Goal: Task Accomplishment & Management: Use online tool/utility

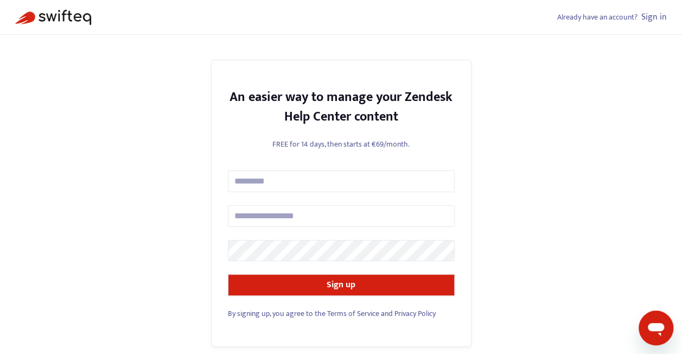
click at [657, 17] on link "Sign in" at bounding box center [654, 17] width 26 height 15
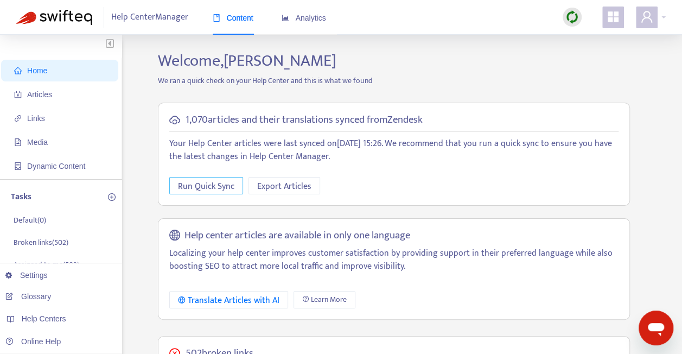
click at [218, 185] on span "Run Quick Sync" at bounding box center [206, 187] width 56 height 14
click at [40, 118] on span "Links" at bounding box center [36, 118] width 18 height 9
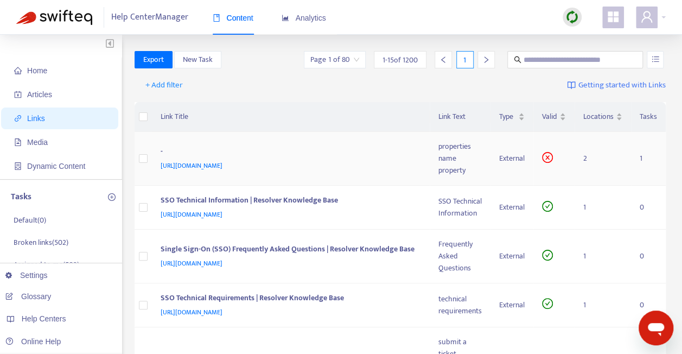
click at [398, 149] on div "-" at bounding box center [289, 152] width 257 height 14
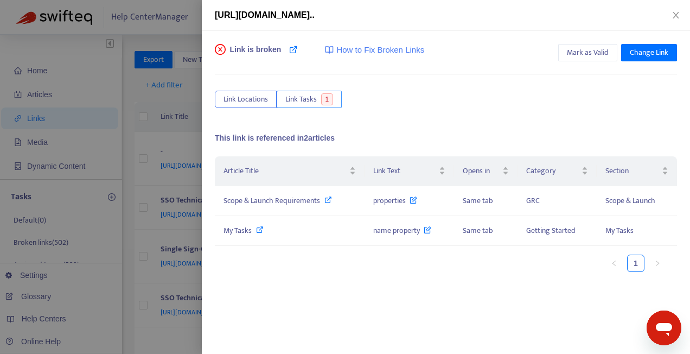
click at [306, 99] on span "Link Tasks" at bounding box center [300, 99] width 31 height 12
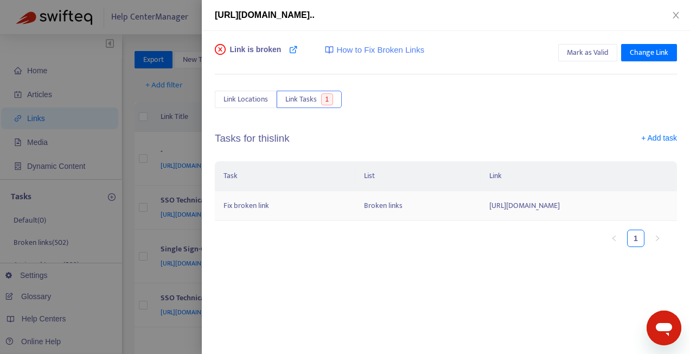
click at [275, 202] on td "Fix broken link" at bounding box center [285, 206] width 141 height 30
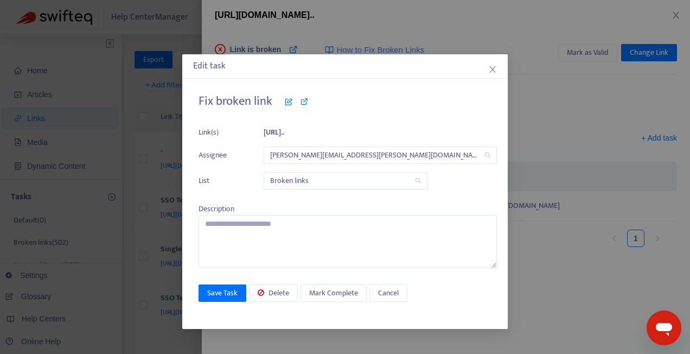
click at [486, 71] on div "Edit task" at bounding box center [345, 66] width 304 height 13
click at [493, 71] on icon "close" at bounding box center [493, 69] width 6 height 7
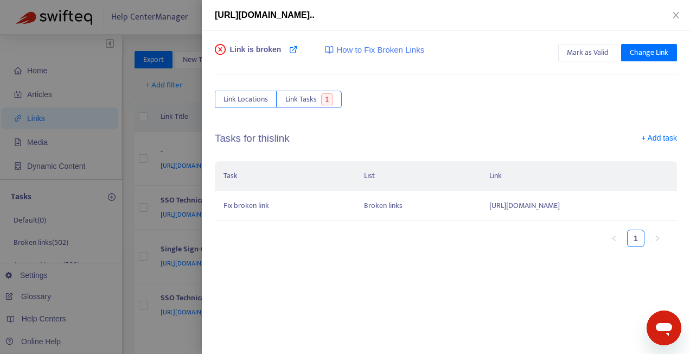
click at [252, 99] on span "Link Locations" at bounding box center [246, 99] width 45 height 12
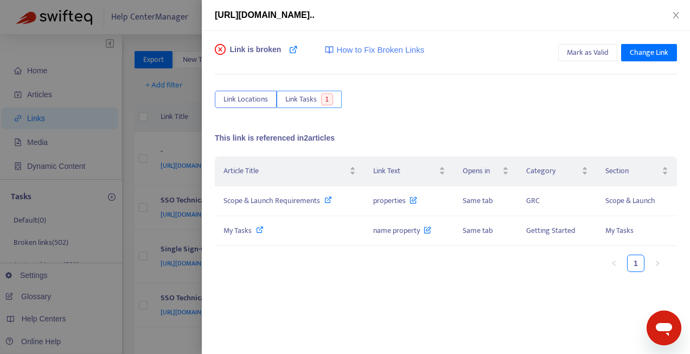
click at [306, 97] on span "Link Tasks" at bounding box center [300, 99] width 31 height 12
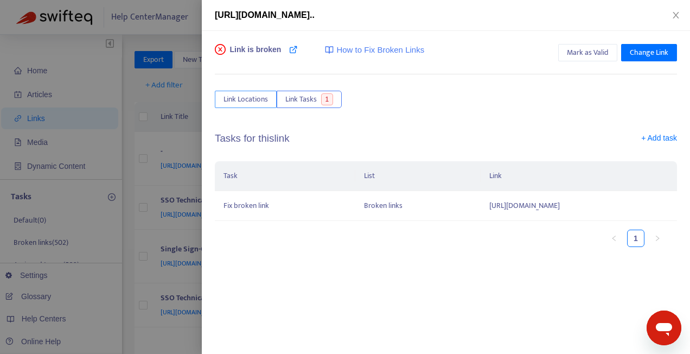
click at [253, 98] on span "Link Locations" at bounding box center [246, 99] width 45 height 12
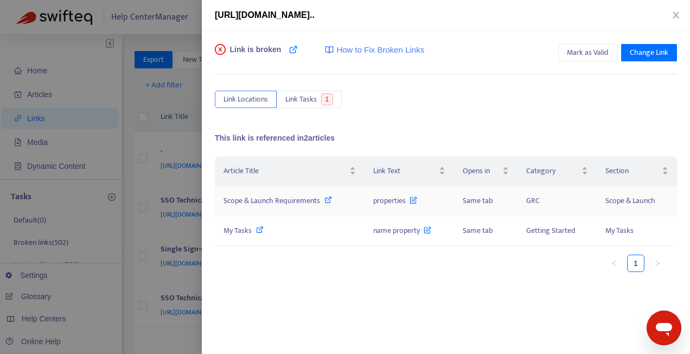
click at [329, 202] on icon at bounding box center [329, 200] width 8 height 8
click at [649, 52] on span "Change Link" at bounding box center [649, 53] width 39 height 12
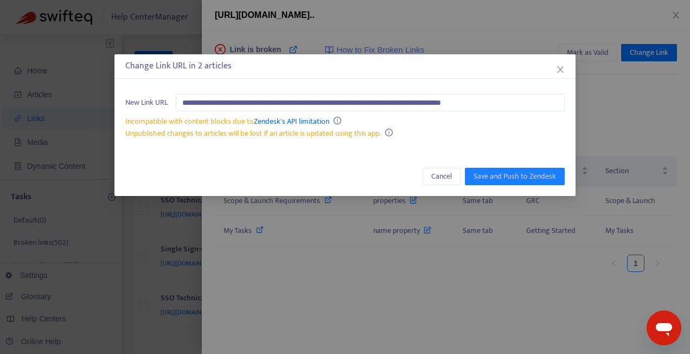
click at [342, 166] on div "Cancel Save and Push to Zendesk" at bounding box center [345, 176] width 461 height 39
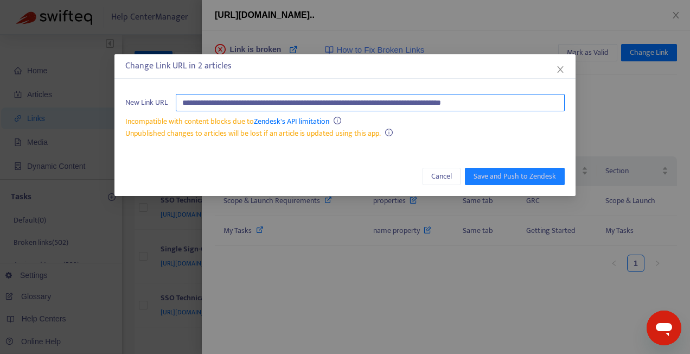
click at [332, 102] on input "**********" at bounding box center [370, 102] width 389 height 17
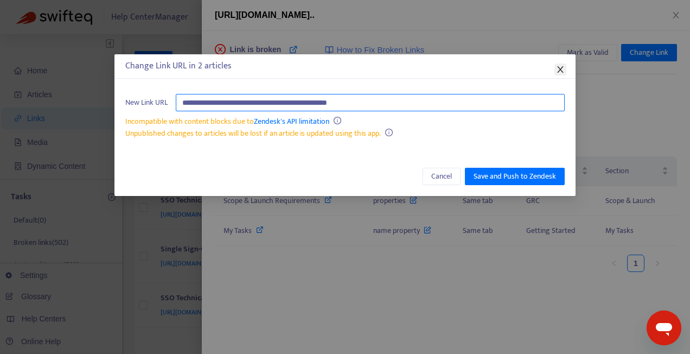
type input "**********"
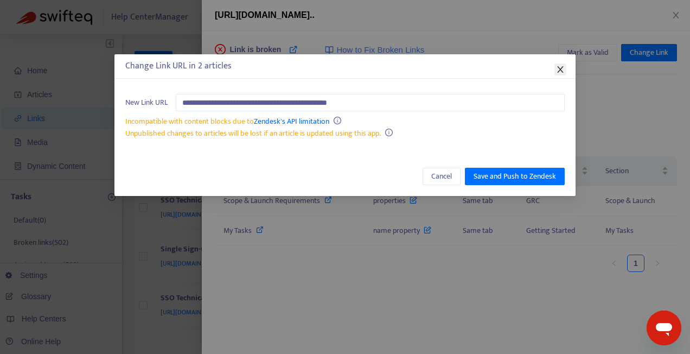
click at [562, 73] on icon "close" at bounding box center [560, 69] width 9 height 9
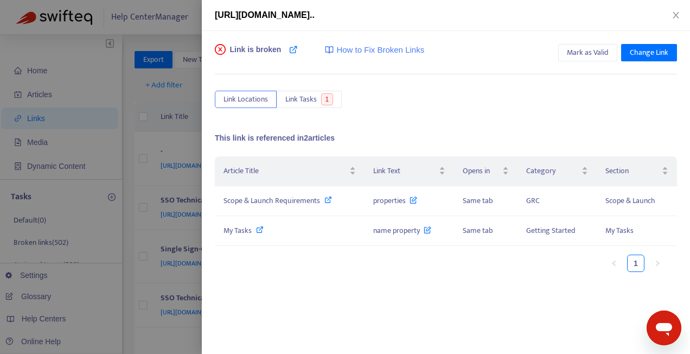
click at [599, 14] on div "https://admin-support-resolver.zendesk.com/hc/en-ca/articles/35862752553364-Pro…" at bounding box center [446, 15] width 462 height 13
click at [315, 15] on span "https://admin-support-resolver.zendesk.com/hc/en-ca/articles/35862752553364-Pro…" at bounding box center [265, 14] width 100 height 9
click at [415, 52] on span "How to Fix Broken Links" at bounding box center [380, 50] width 88 height 12
click at [262, 231] on icon at bounding box center [260, 230] width 8 height 8
click at [654, 49] on span "Change Link" at bounding box center [649, 53] width 39 height 12
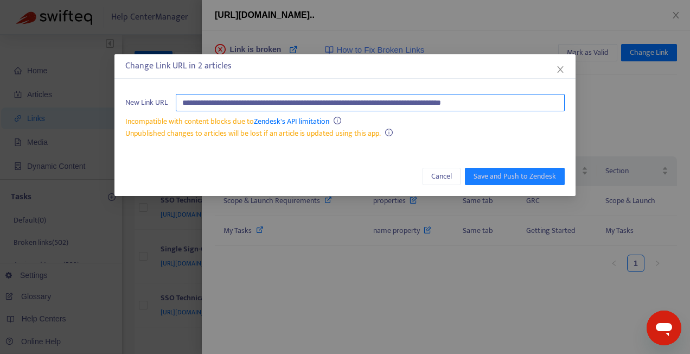
click at [328, 103] on input "**********" at bounding box center [370, 102] width 389 height 17
drag, startPoint x: 332, startPoint y: 103, endPoint x: 181, endPoint y: 102, distance: 150.9
click at [181, 102] on input "**********" at bounding box center [370, 102] width 389 height 17
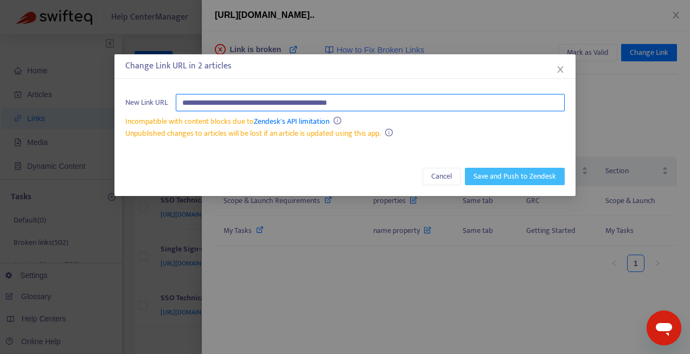
type input "**********"
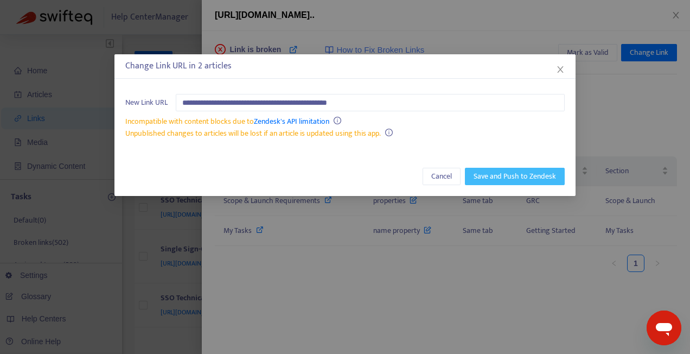
click at [506, 174] on span "Save and Push to Zendesk" at bounding box center [515, 176] width 82 height 12
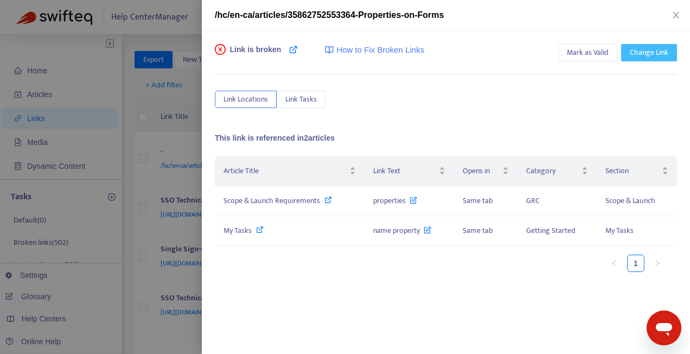
click at [654, 52] on span "Change Link" at bounding box center [649, 53] width 39 height 12
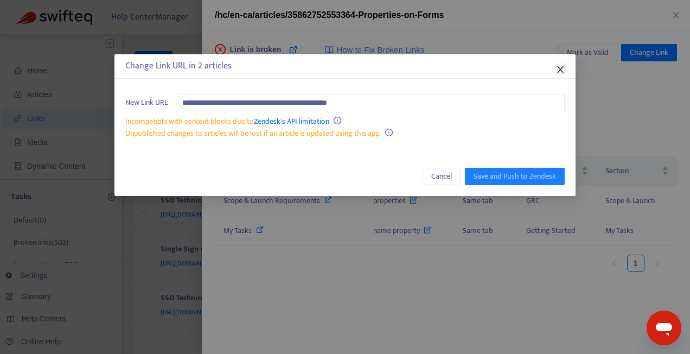
click at [557, 72] on icon "close" at bounding box center [560, 69] width 9 height 9
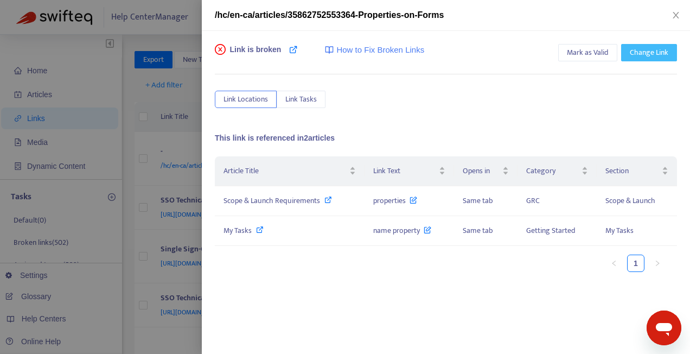
click at [662, 55] on button "Change Link" at bounding box center [649, 52] width 56 height 17
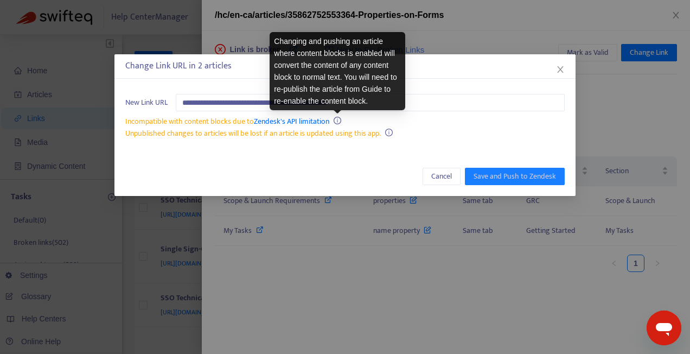
click at [336, 123] on icon "info-circle" at bounding box center [338, 121] width 8 height 8
click at [336, 119] on icon "info-circle" at bounding box center [338, 121] width 8 height 8
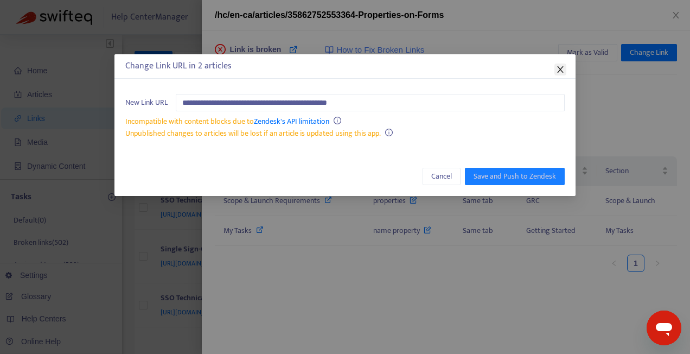
click at [557, 69] on icon "close" at bounding box center [560, 69] width 9 height 9
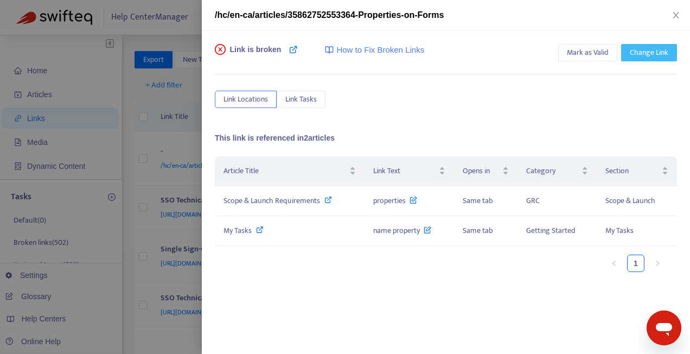
click at [663, 48] on button "Change Link" at bounding box center [649, 52] width 56 height 17
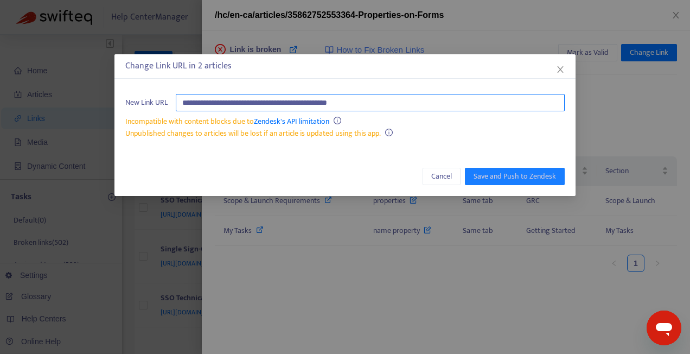
paste input "text"
type input "**********"
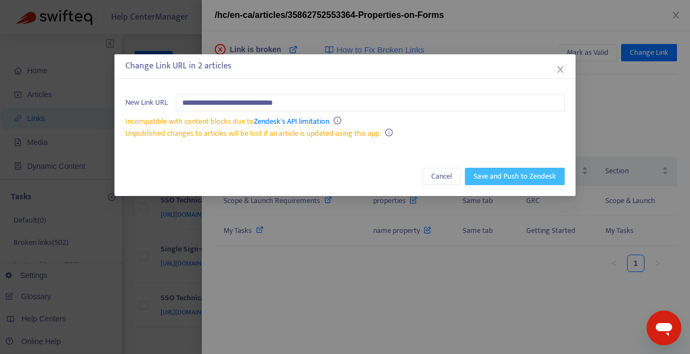
click at [524, 179] on span "Save and Push to Zendesk" at bounding box center [515, 176] width 82 height 12
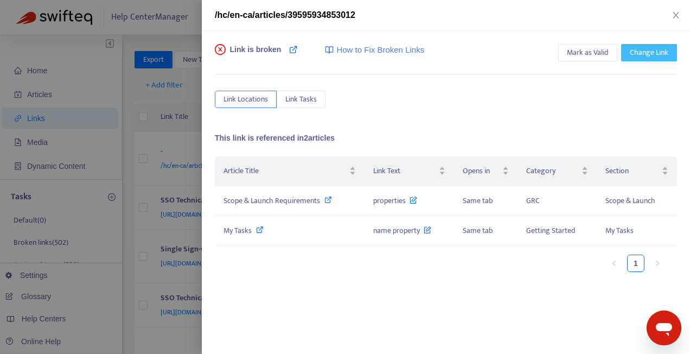
click at [649, 53] on span "Change Link" at bounding box center [649, 53] width 39 height 12
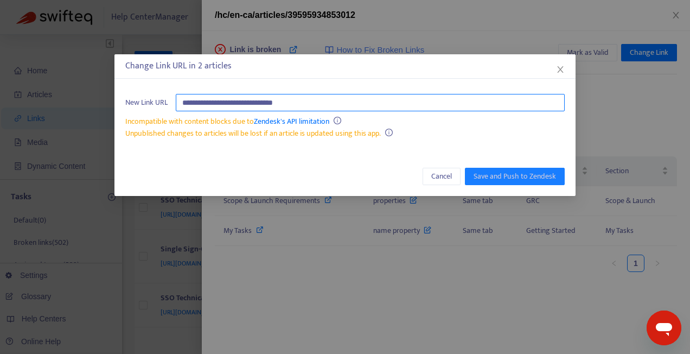
paste input "**********"
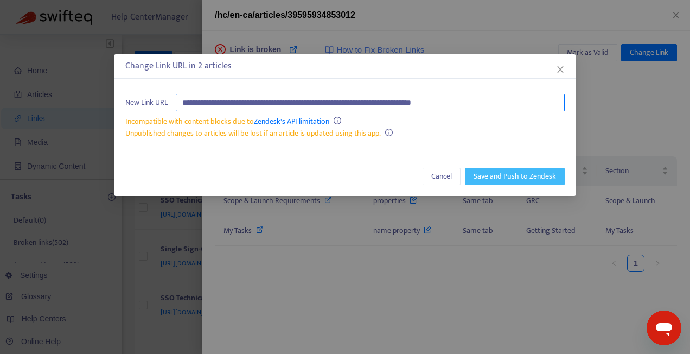
type input "**********"
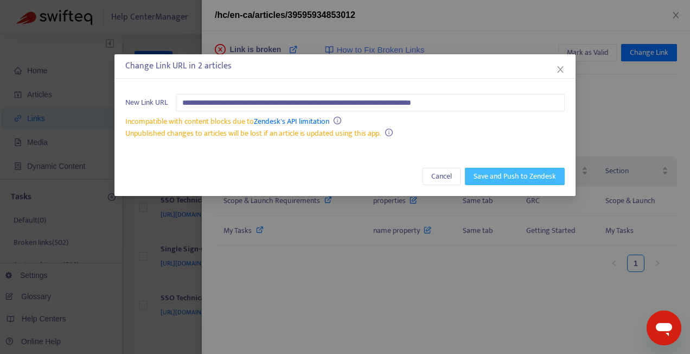
click at [526, 172] on span "Save and Push to Zendesk" at bounding box center [515, 176] width 82 height 12
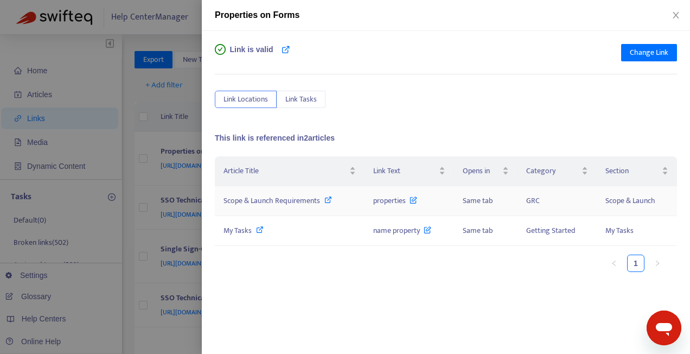
click at [328, 198] on icon at bounding box center [329, 200] width 8 height 8
click at [636, 51] on span "Change Link" at bounding box center [649, 53] width 39 height 12
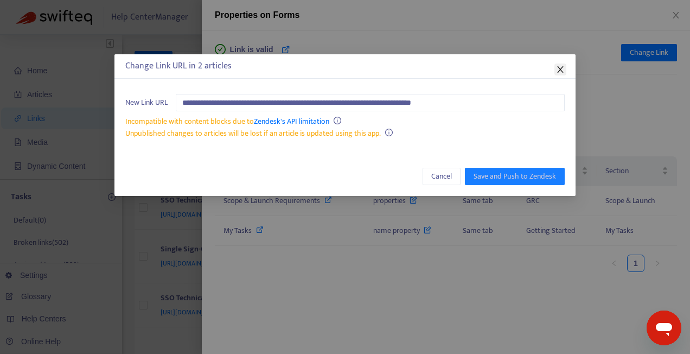
click at [557, 71] on icon "close" at bounding box center [560, 69] width 9 height 9
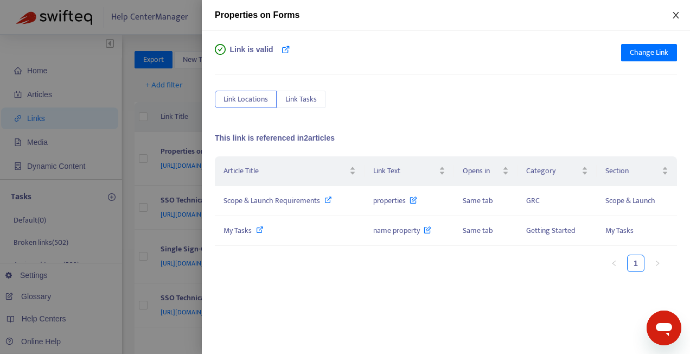
click at [674, 16] on icon "close" at bounding box center [676, 15] width 9 height 9
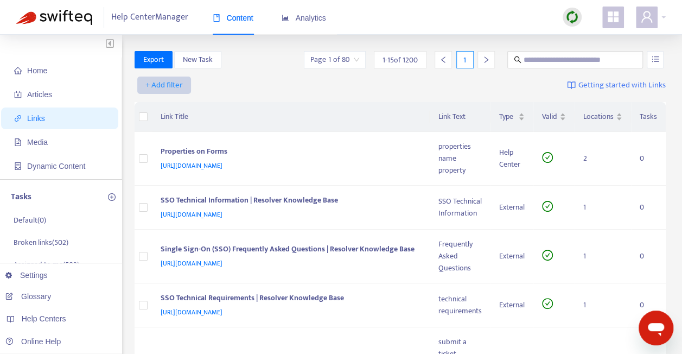
click at [171, 86] on span "+ Add filter" at bounding box center [163, 85] width 37 height 13
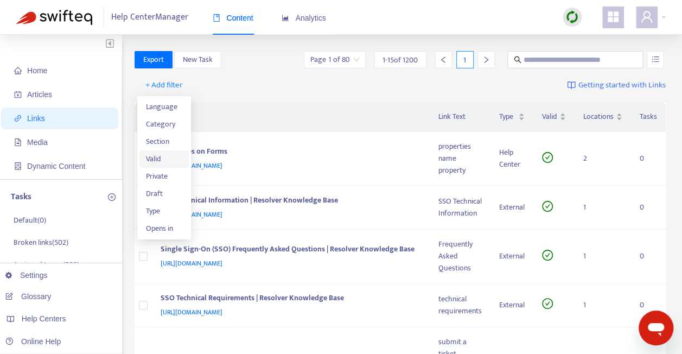
click at [167, 163] on span "Valid" at bounding box center [164, 159] width 37 height 12
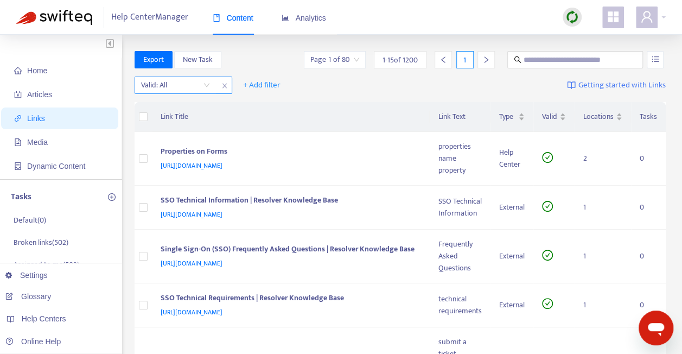
click at [209, 86] on input "search" at bounding box center [175, 85] width 69 height 16
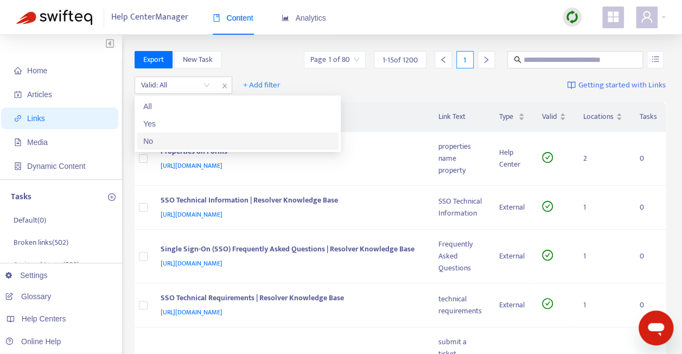
click at [201, 144] on div "No" at bounding box center [237, 141] width 189 height 12
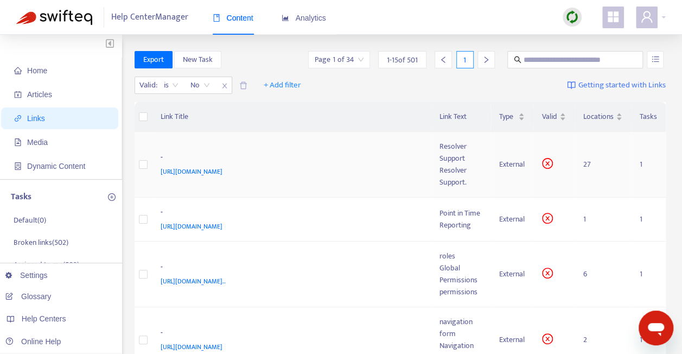
click at [223, 166] on span "https://customer-resource-hub.zendesk.com/hc/en-ca/articles/35862739329684-Cont…" at bounding box center [192, 171] width 62 height 11
click at [416, 183] on td "- https://customer-resource-hub.zendesk.com/hc/en-ca/articles/35862739329684-Co…" at bounding box center [291, 165] width 279 height 66
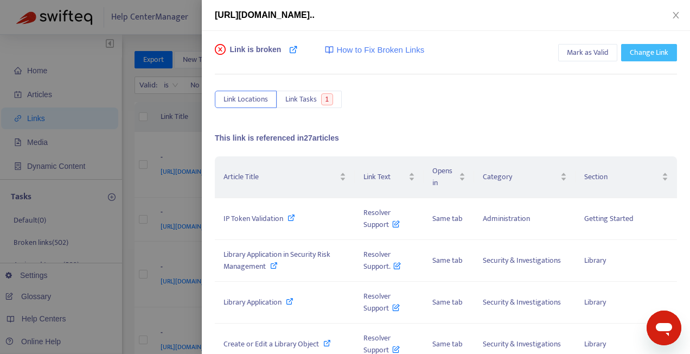
click at [632, 53] on span "Change Link" at bounding box center [649, 53] width 39 height 12
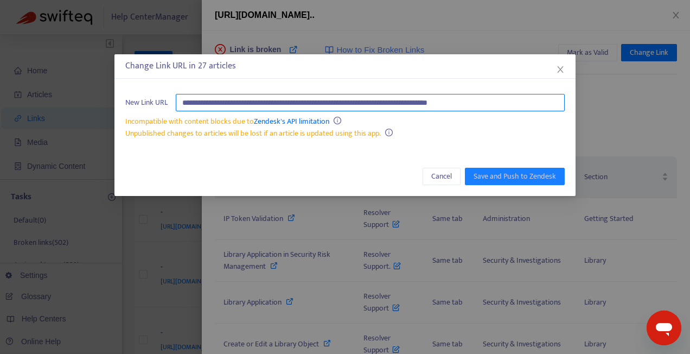
click at [521, 103] on input "**********" at bounding box center [370, 102] width 389 height 17
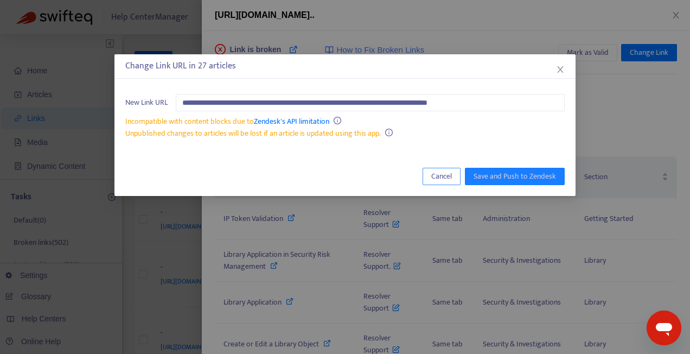
click at [440, 174] on span "Cancel" at bounding box center [441, 176] width 21 height 12
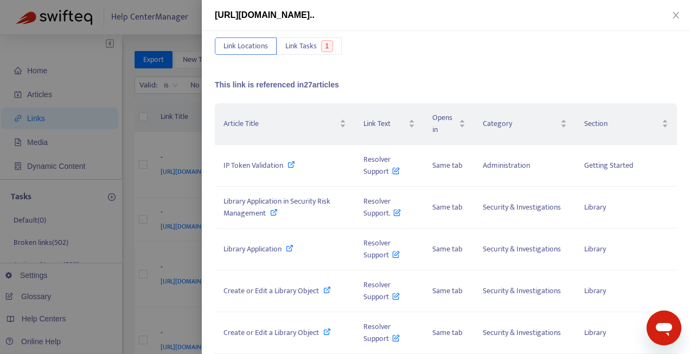
scroll to position [47, 0]
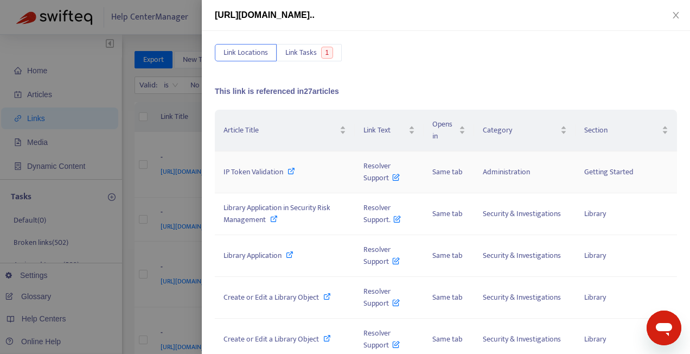
click at [291, 171] on icon at bounding box center [292, 171] width 8 height 8
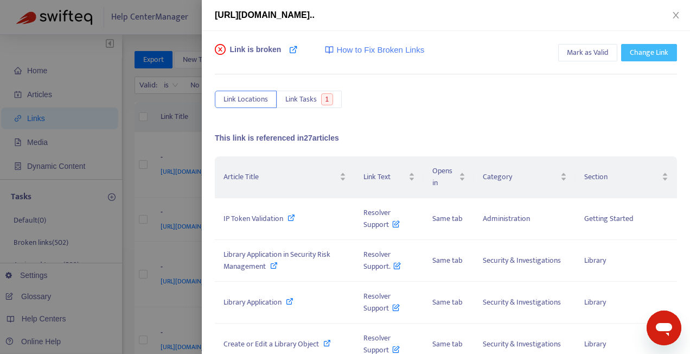
click at [660, 46] on button "Change Link" at bounding box center [649, 52] width 56 height 17
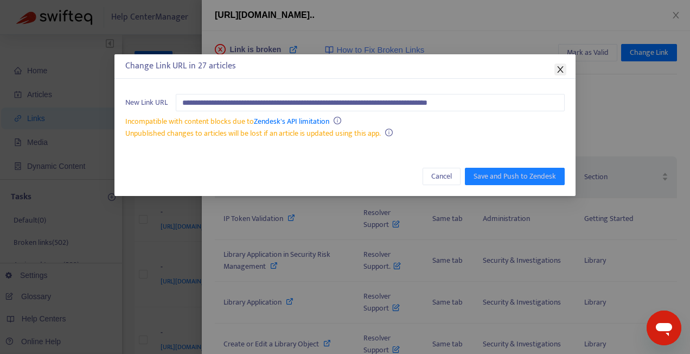
click at [557, 71] on icon "close" at bounding box center [560, 69] width 9 height 9
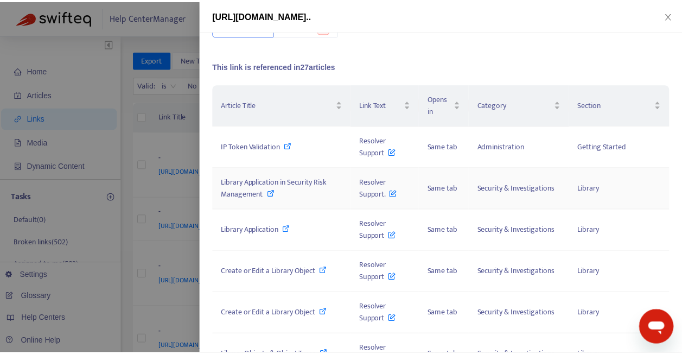
scroll to position [109, 0]
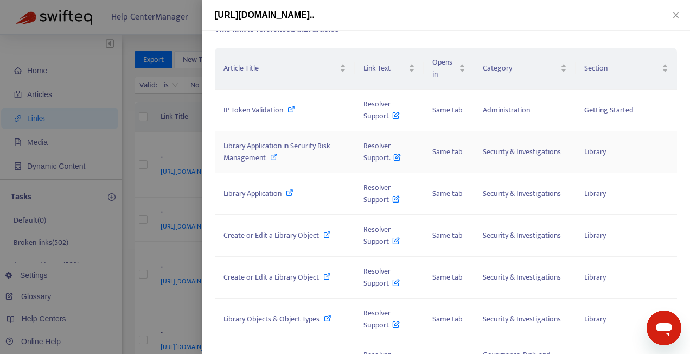
click at [326, 154] on div "Library Application in Security Risk Management" at bounding box center [285, 152] width 123 height 24
click at [676, 14] on icon "close" at bounding box center [676, 15] width 9 height 9
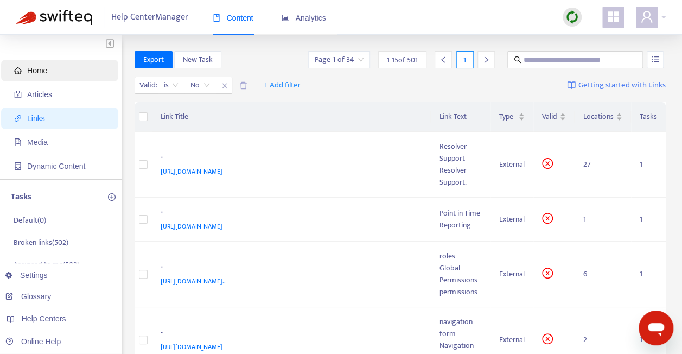
click at [26, 73] on span "Home" at bounding box center [62, 71] width 96 height 22
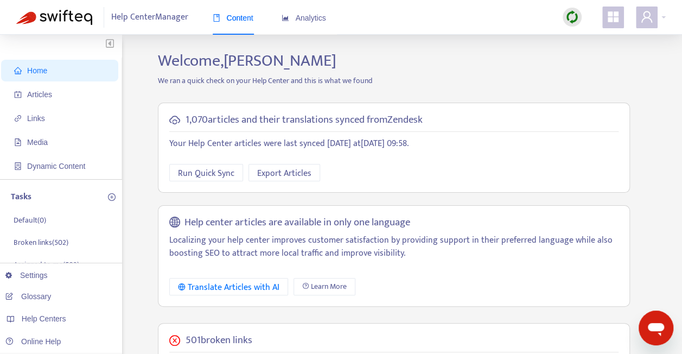
click at [570, 21] on img at bounding box center [572, 17] width 14 height 14
click at [597, 61] on link "Full Sync" at bounding box center [590, 56] width 39 height 12
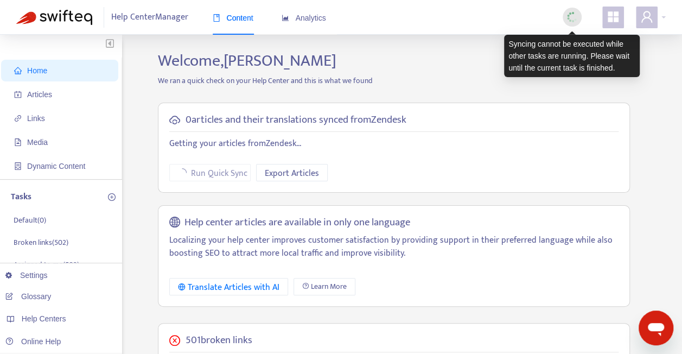
click at [571, 20] on img at bounding box center [572, 17] width 14 height 14
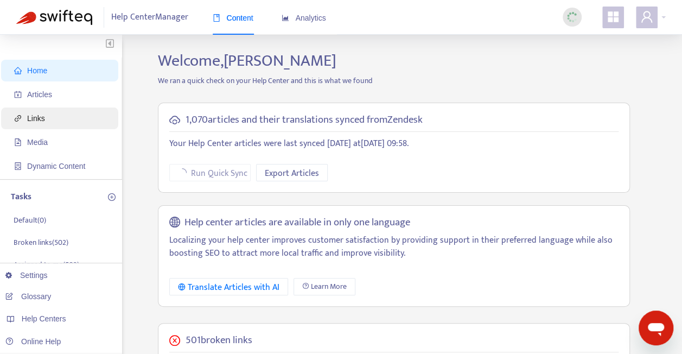
click at [54, 120] on span "Links" at bounding box center [62, 118] width 96 height 22
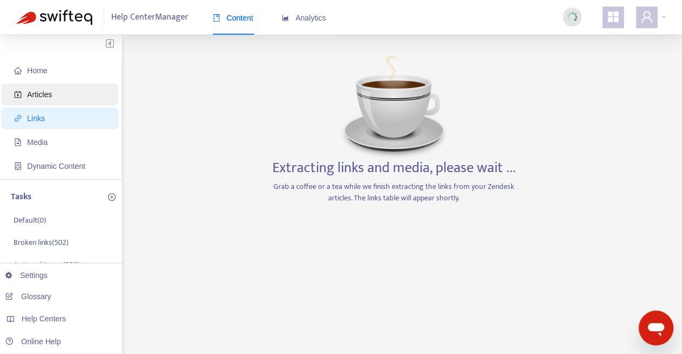
click at [60, 97] on span "Articles" at bounding box center [62, 95] width 96 height 22
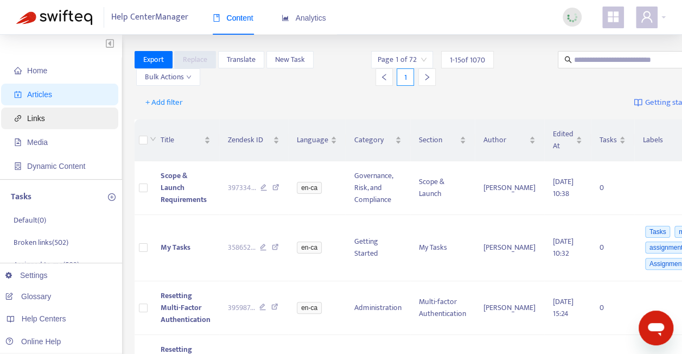
click at [63, 126] on span "Links" at bounding box center [62, 118] width 96 height 22
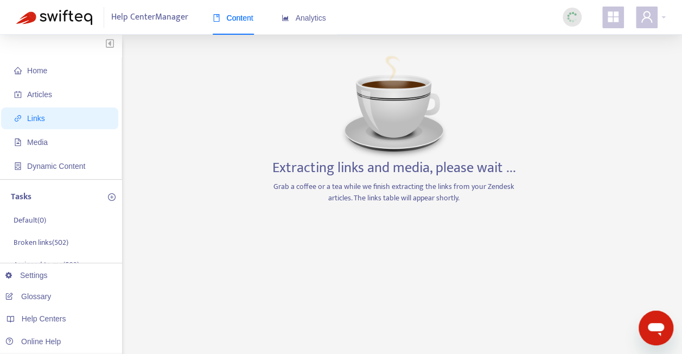
click at [43, 106] on ul "Home Articles Links Media Dynamic Content" at bounding box center [61, 119] width 122 height 122
click at [43, 99] on span "Articles" at bounding box center [39, 94] width 25 height 9
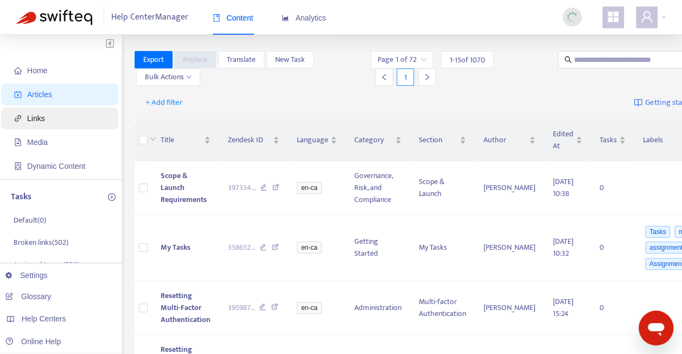
click at [60, 125] on span "Links" at bounding box center [62, 118] width 96 height 22
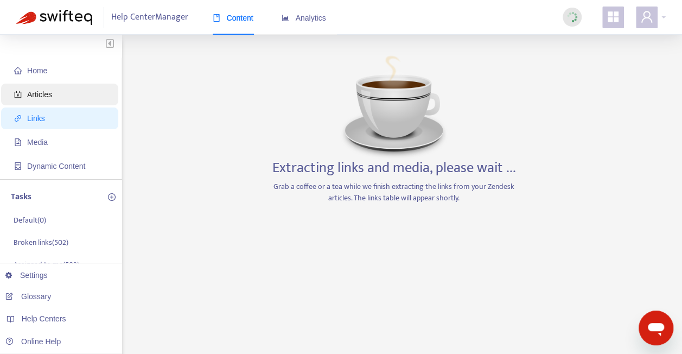
click at [71, 97] on span "Articles" at bounding box center [62, 95] width 96 height 22
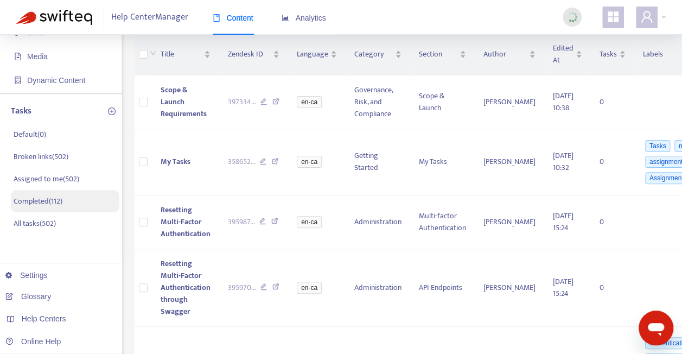
scroll to position [103, 0]
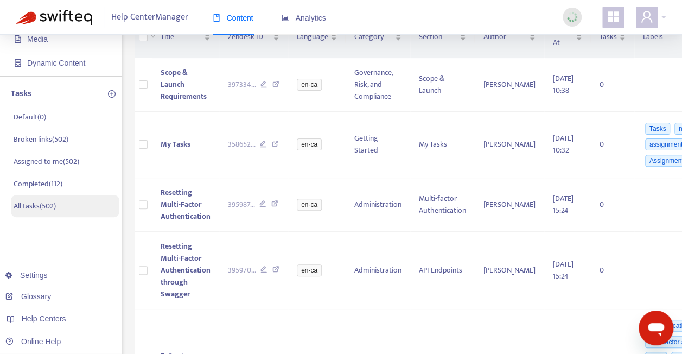
click at [56, 208] on p "All tasks ( 502 )" at bounding box center [35, 205] width 42 height 11
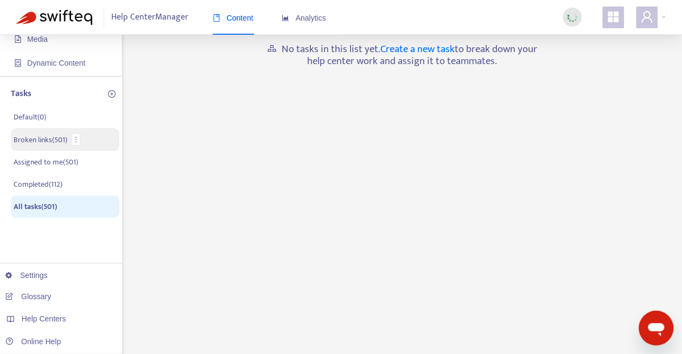
click at [65, 142] on p "Broken links ( 501 )" at bounding box center [41, 139] width 54 height 11
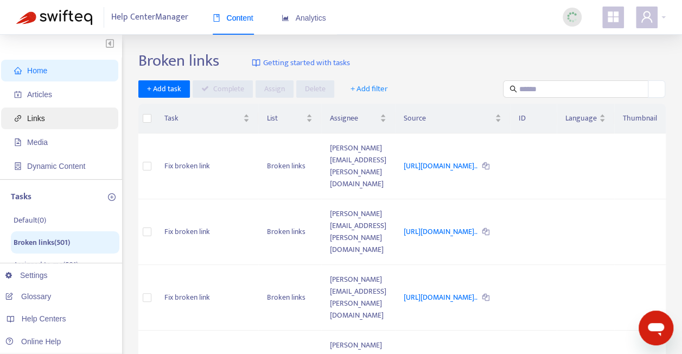
click at [85, 118] on span "Links" at bounding box center [62, 118] width 96 height 22
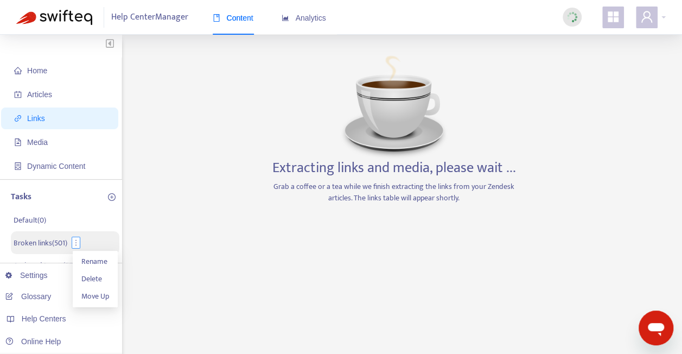
click at [79, 242] on icon "more" at bounding box center [76, 243] width 8 height 8
click at [101, 243] on li "Broken links ( 501 )" at bounding box center [65, 242] width 109 height 23
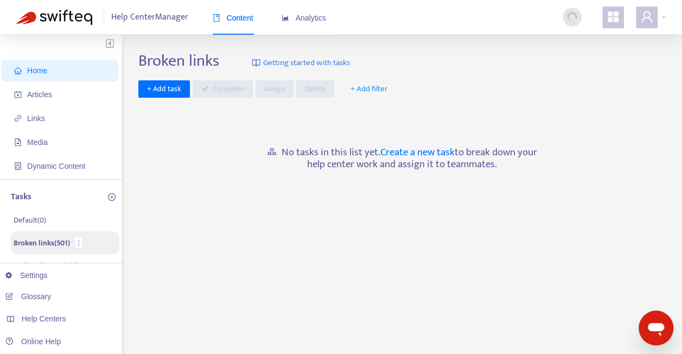
click at [56, 242] on p "Broken links ( 501 )" at bounding box center [42, 242] width 56 height 11
click at [70, 241] on p "Broken links ( 501 )" at bounding box center [42, 242] width 56 height 11
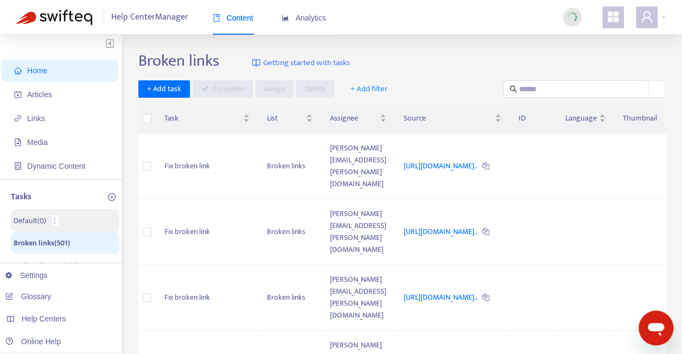
click at [91, 216] on li "Default ( 0 )" at bounding box center [65, 220] width 109 height 23
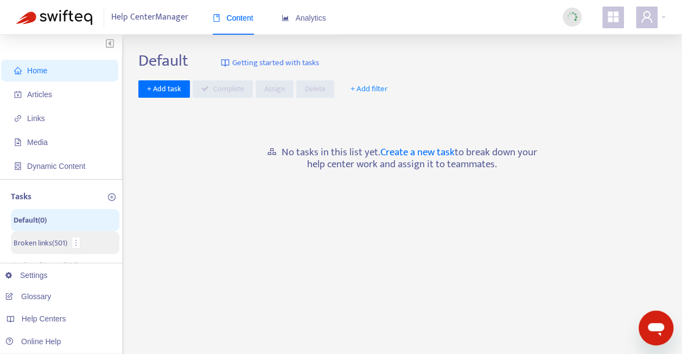
click at [58, 241] on p "Broken links ( 501 )" at bounding box center [41, 242] width 54 height 11
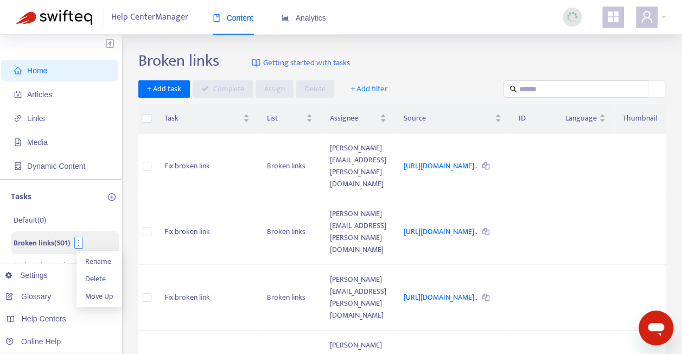
click at [81, 242] on icon "more" at bounding box center [79, 243] width 8 height 8
click at [368, 91] on span "+ Add filter" at bounding box center [369, 88] width 37 height 13
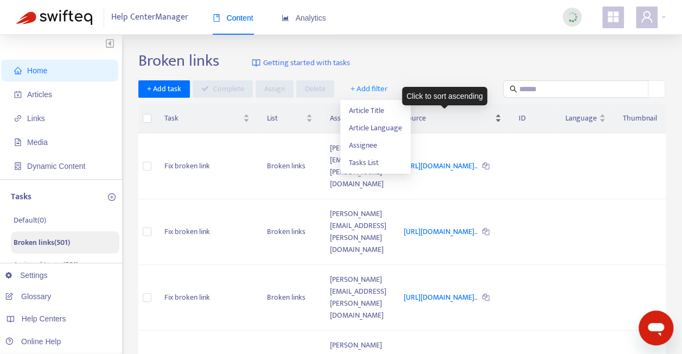
click at [441, 112] on div "Source" at bounding box center [453, 118] width 98 height 12
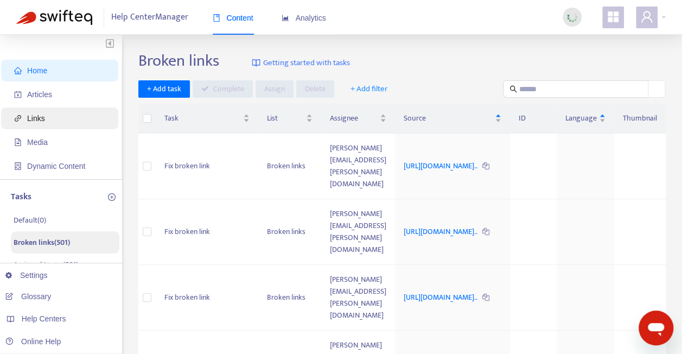
click at [51, 115] on span "Links" at bounding box center [62, 118] width 96 height 22
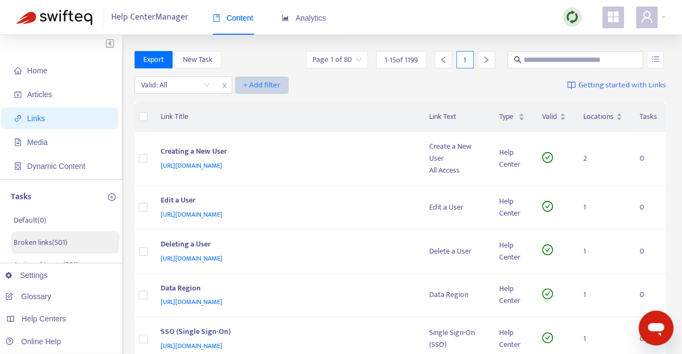
click at [266, 84] on span "+ Add filter" at bounding box center [261, 85] width 37 height 13
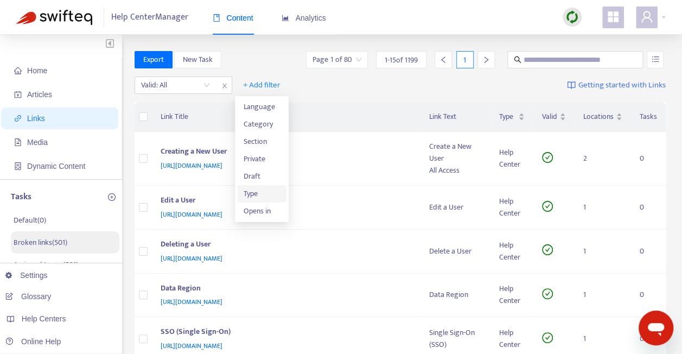
click at [266, 198] on span "Type" at bounding box center [262, 194] width 37 height 12
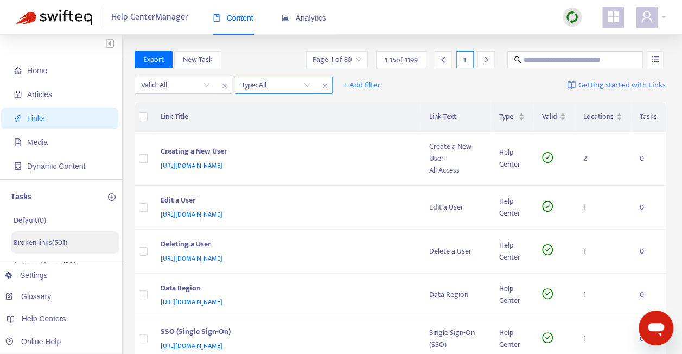
click at [326, 84] on icon "close" at bounding box center [324, 86] width 4 height 5
click at [266, 88] on span "+ Add filter" at bounding box center [261, 85] width 37 height 13
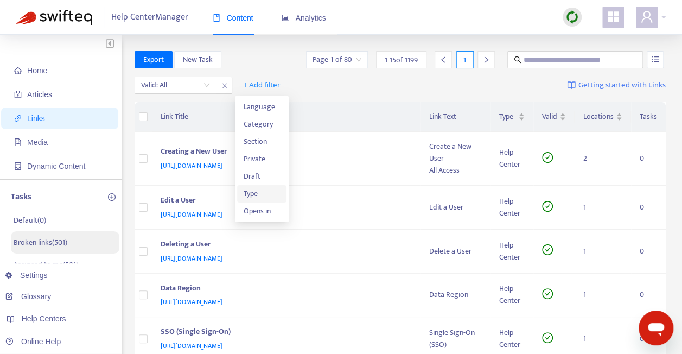
click at [262, 194] on span "Type" at bounding box center [262, 194] width 37 height 12
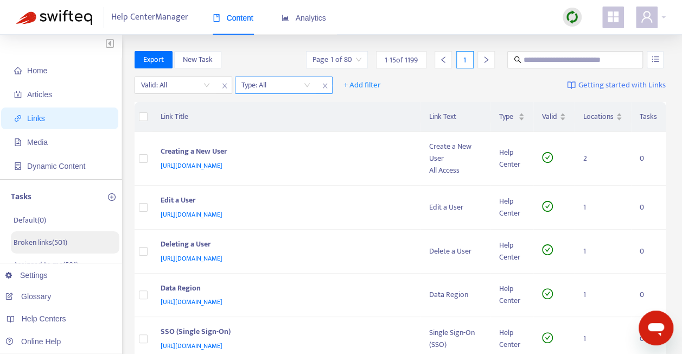
click at [308, 86] on input "search" at bounding box center [275, 85] width 69 height 16
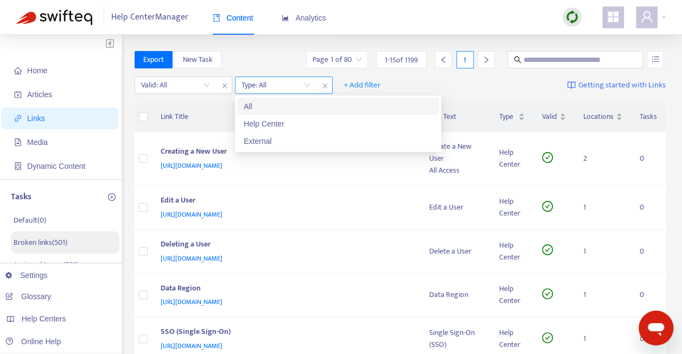
click at [327, 86] on icon "close" at bounding box center [325, 85] width 7 height 7
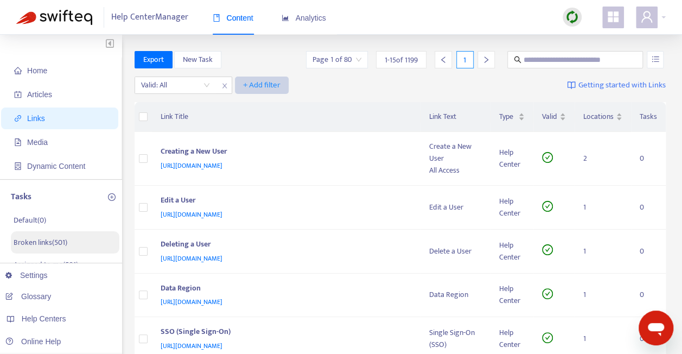
click at [264, 83] on span "+ Add filter" at bounding box center [261, 85] width 37 height 13
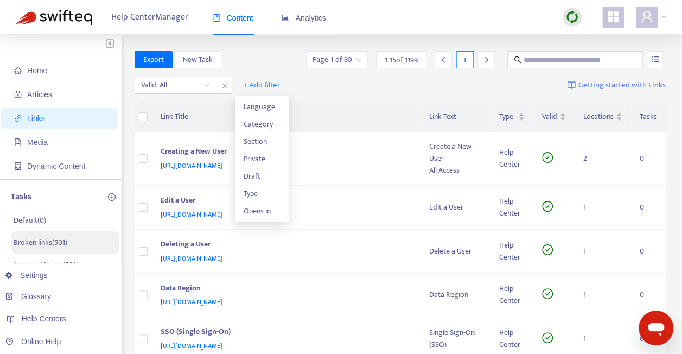
click at [309, 98] on div "Valid: All + Add filter Getting started with Links" at bounding box center [401, 88] width 532 height 30
click at [74, 119] on span "Links" at bounding box center [62, 118] width 96 height 22
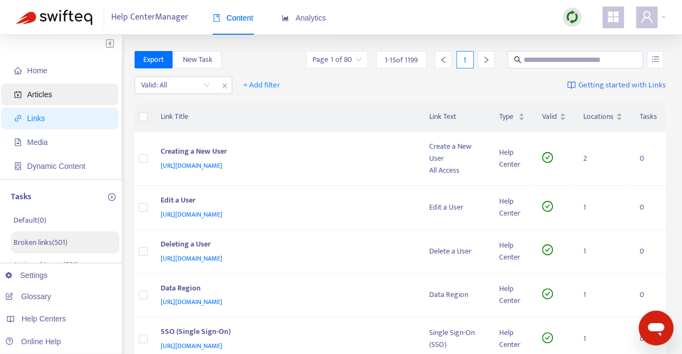
click at [71, 96] on span "Articles" at bounding box center [62, 95] width 96 height 22
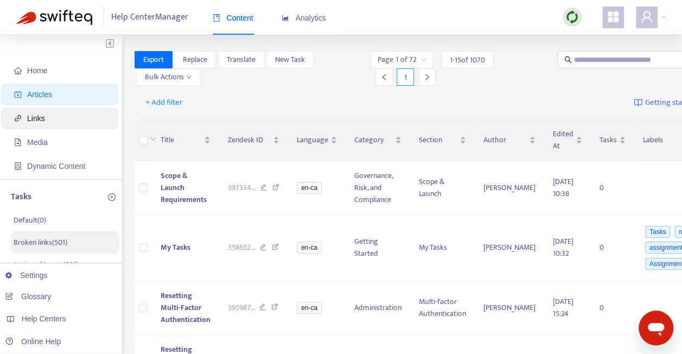
click at [75, 120] on span "Links" at bounding box center [62, 118] width 96 height 22
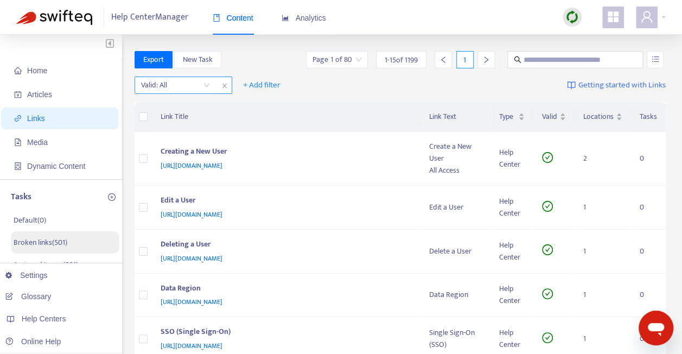
click at [209, 86] on input "search" at bounding box center [175, 85] width 69 height 16
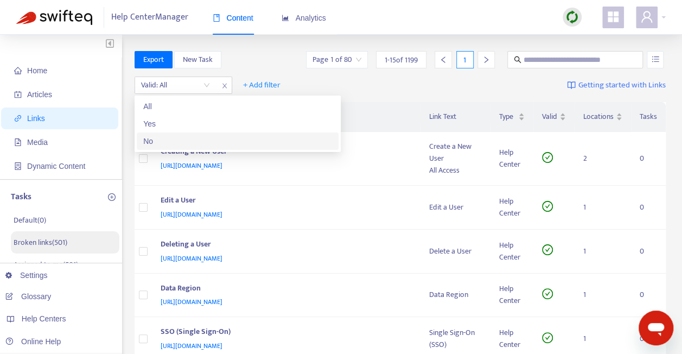
click at [211, 143] on div "No" at bounding box center [237, 141] width 189 height 12
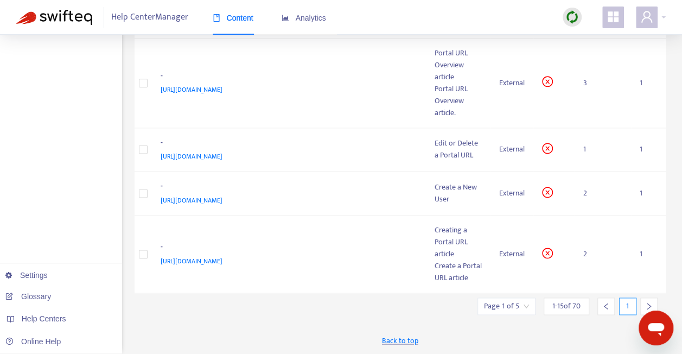
scroll to position [698, 0]
click at [649, 304] on icon "right" at bounding box center [649, 306] width 4 height 7
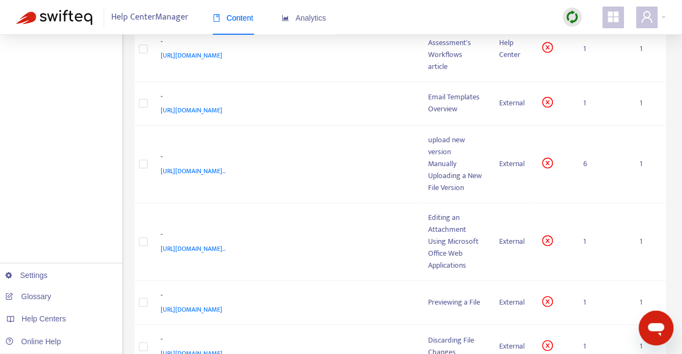
scroll to position [611, 0]
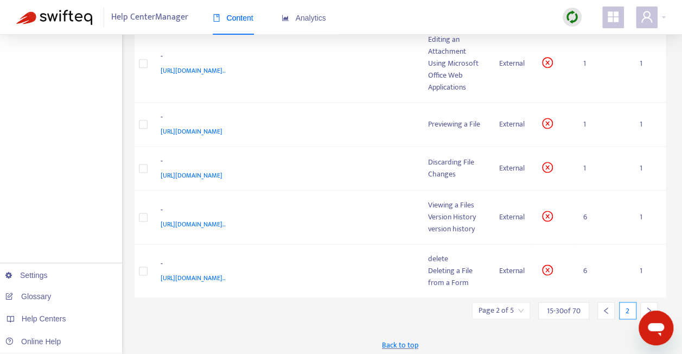
click at [648, 307] on icon "right" at bounding box center [649, 311] width 8 height 8
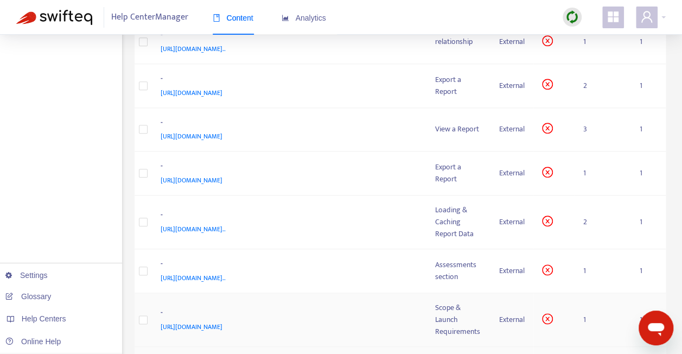
scroll to position [714, 0]
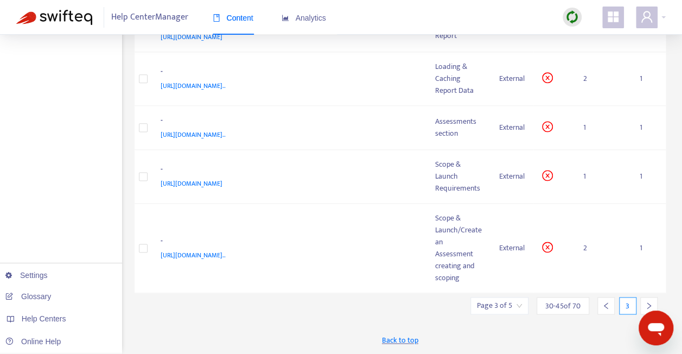
click at [648, 304] on icon "right" at bounding box center [649, 306] width 8 height 8
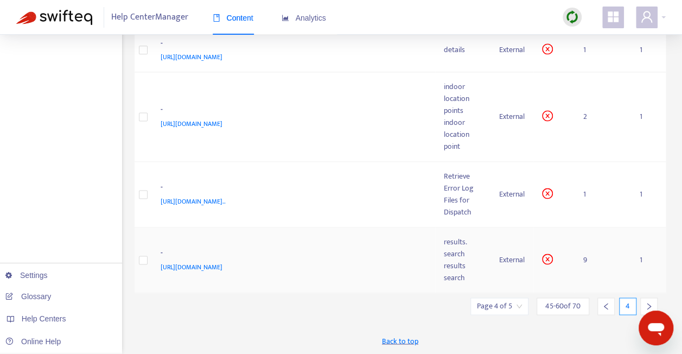
scroll to position [717, 0]
click at [650, 305] on icon "right" at bounding box center [649, 306] width 8 height 8
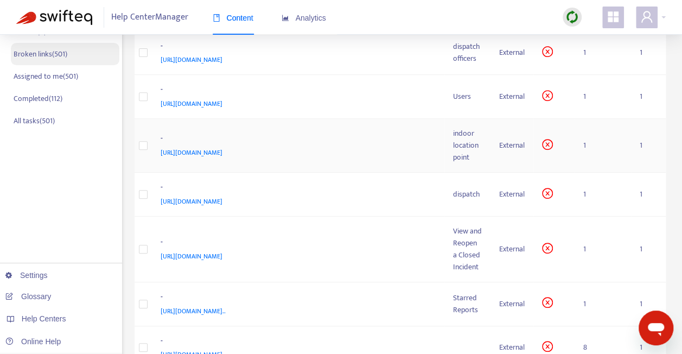
scroll to position [332, 0]
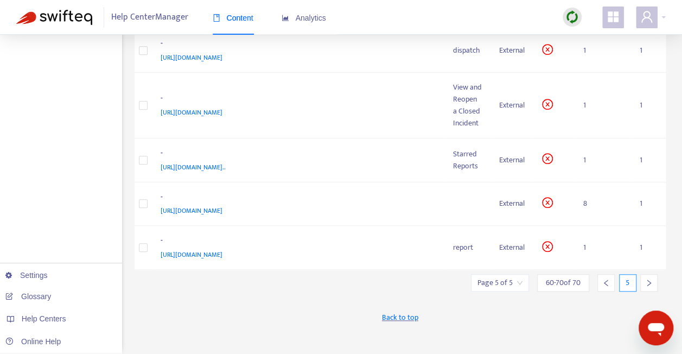
click at [647, 287] on icon "right" at bounding box center [649, 283] width 8 height 8
click at [607, 287] on icon "left" at bounding box center [606, 283] width 8 height 8
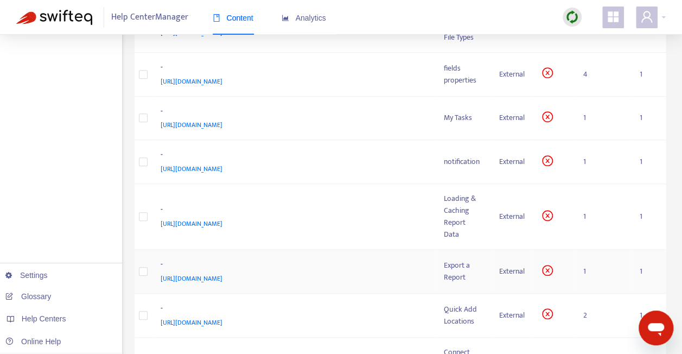
click at [607, 293] on td "1" at bounding box center [603, 272] width 56 height 44
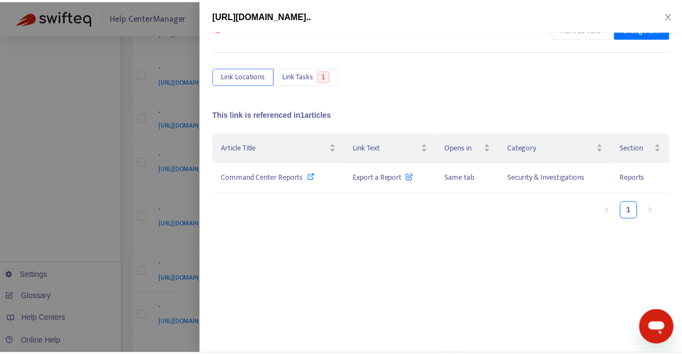
scroll to position [36, 0]
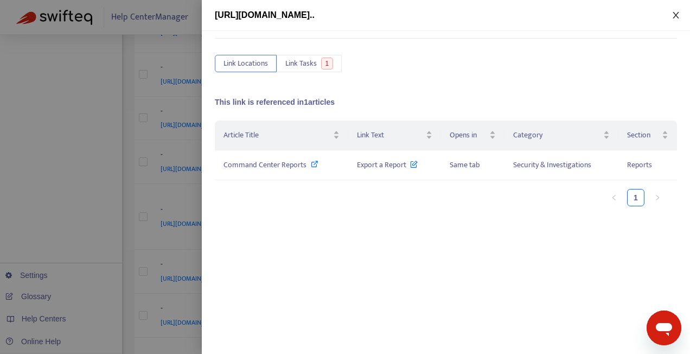
click at [674, 16] on icon "close" at bounding box center [676, 15] width 9 height 9
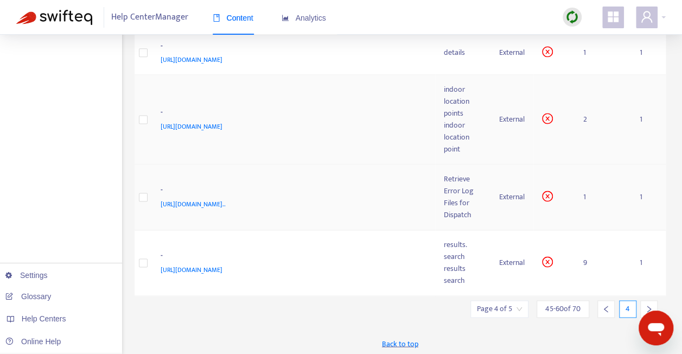
scroll to position [717, 0]
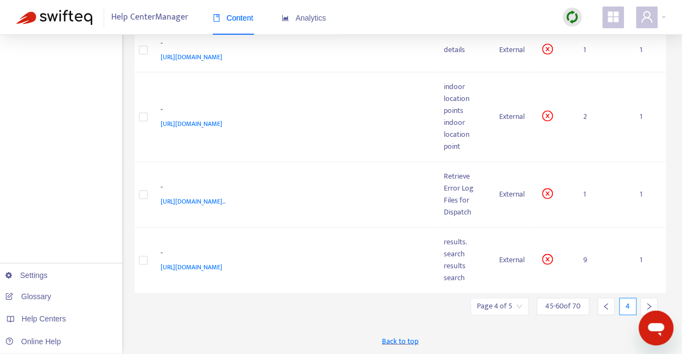
click at [607, 306] on icon "left" at bounding box center [606, 306] width 8 height 8
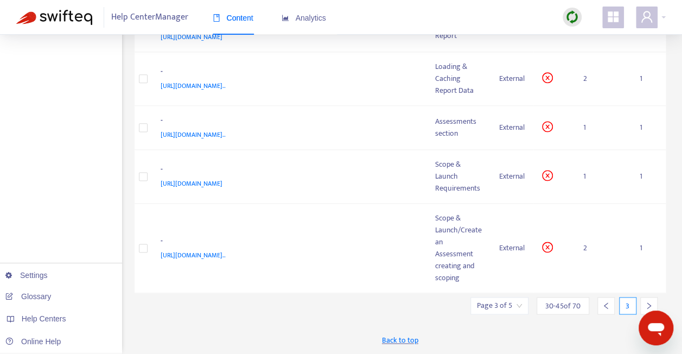
click at [607, 306] on icon "left" at bounding box center [606, 306] width 8 height 8
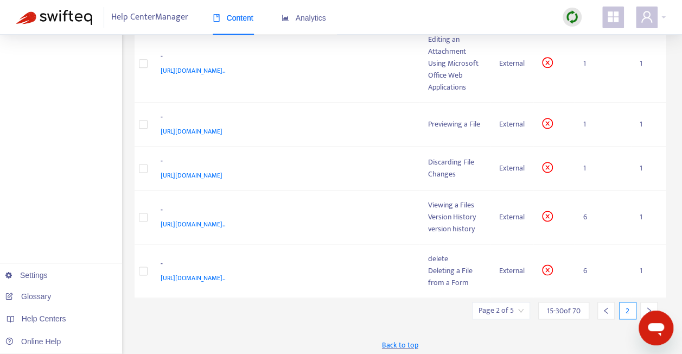
click at [607, 307] on icon "left" at bounding box center [606, 311] width 8 height 8
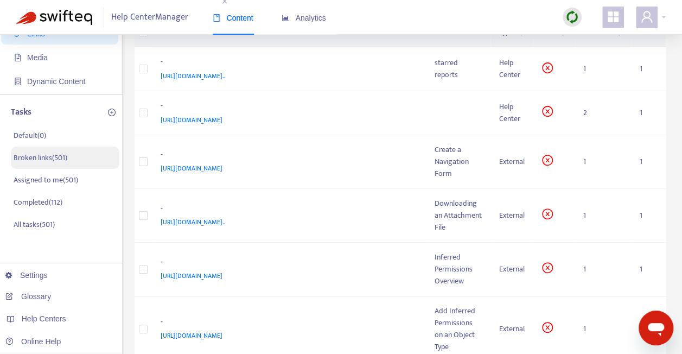
scroll to position [0, 0]
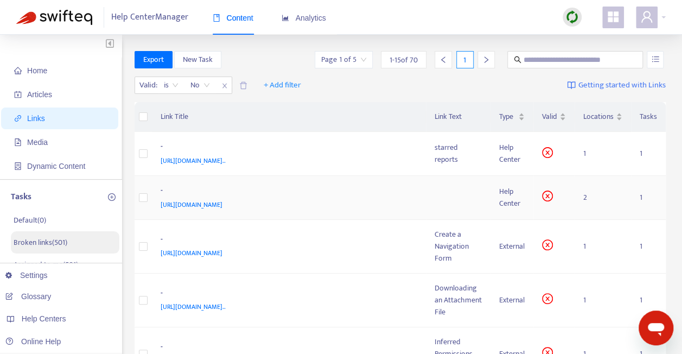
click at [451, 216] on td at bounding box center [458, 198] width 65 height 44
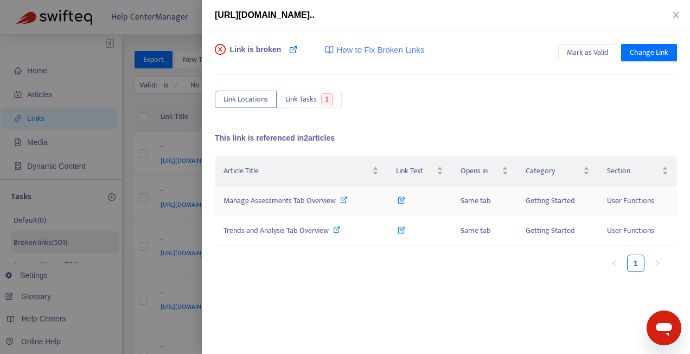
click at [345, 199] on icon at bounding box center [344, 200] width 8 height 8
click at [675, 14] on icon "close" at bounding box center [676, 15] width 6 height 7
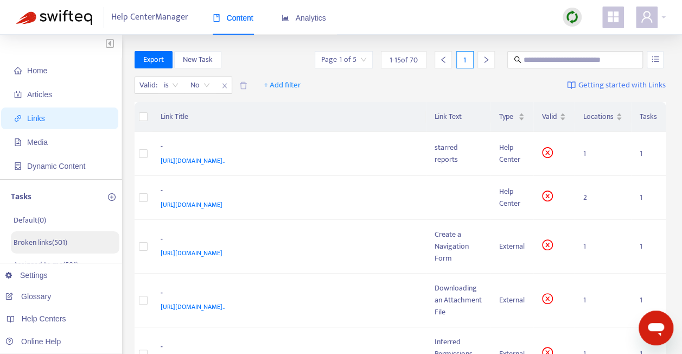
scroll to position [54, 0]
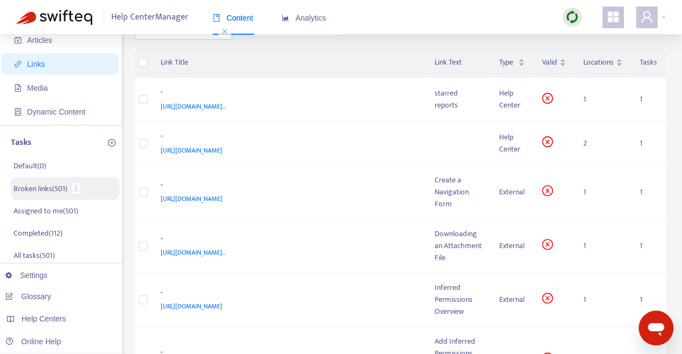
click at [58, 186] on p "Broken links ( 501 )" at bounding box center [41, 188] width 54 height 11
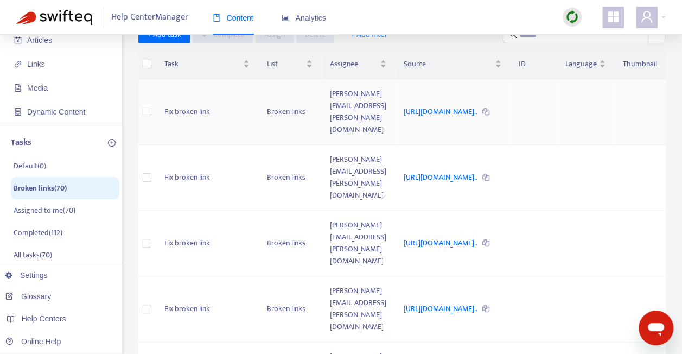
click at [443, 119] on td "https://admin-support-resolver.zendesk.com/hc/en-ca/articles/358..." at bounding box center [452, 112] width 115 height 66
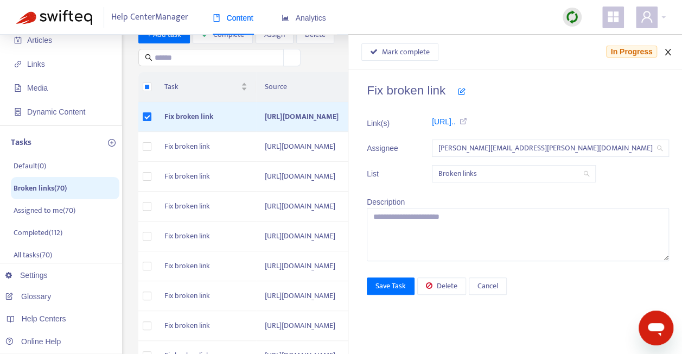
click at [665, 53] on icon "close" at bounding box center [668, 52] width 9 height 9
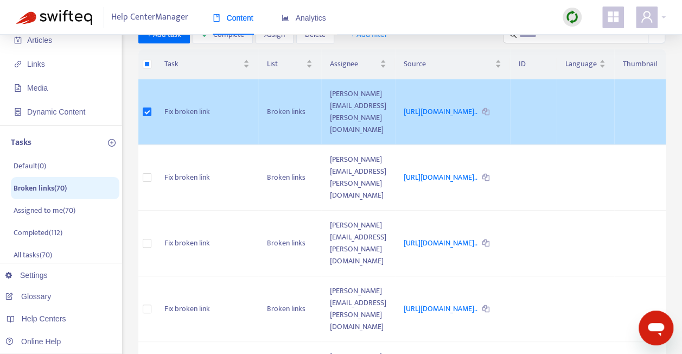
click at [482, 111] on icon at bounding box center [485, 112] width 7 height 7
click at [161, 124] on td "Fix broken link" at bounding box center [207, 112] width 103 height 66
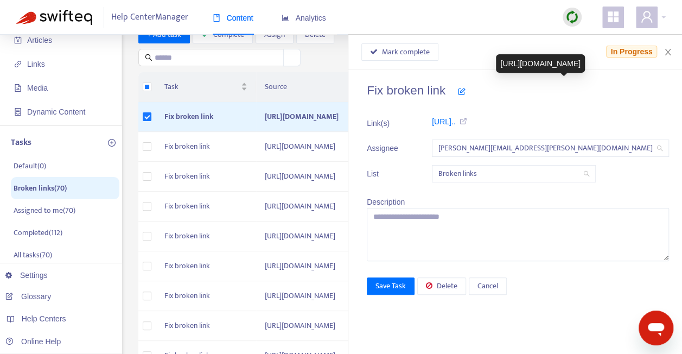
click at [468, 120] on icon at bounding box center [462, 121] width 12 height 8
click at [456, 122] on link "https://admin-support-resolver.zend..." at bounding box center [444, 121] width 24 height 9
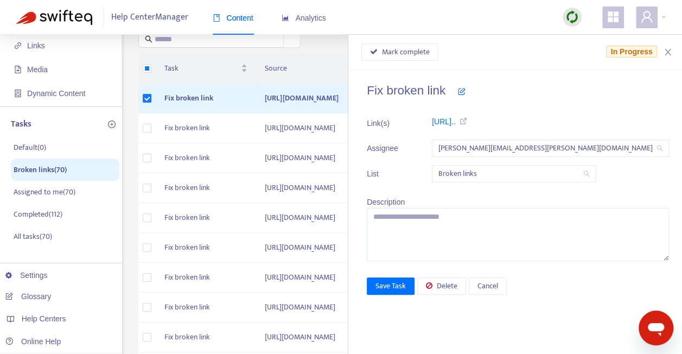
scroll to position [54, 0]
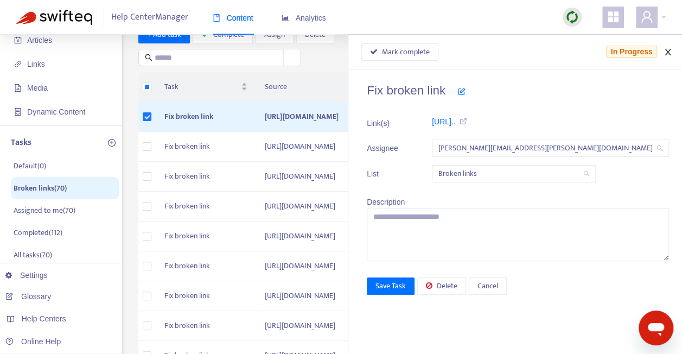
click at [669, 52] on icon "close" at bounding box center [668, 52] width 9 height 9
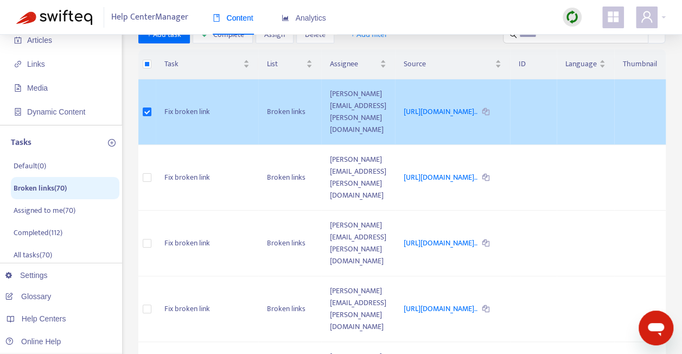
click at [181, 120] on td "Fix broken link" at bounding box center [207, 112] width 103 height 66
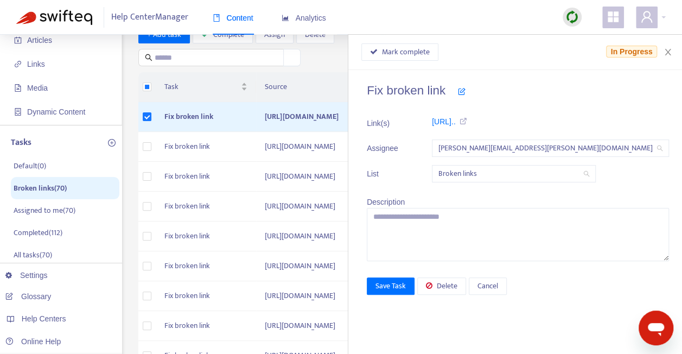
click at [466, 92] on icon at bounding box center [462, 91] width 8 height 8
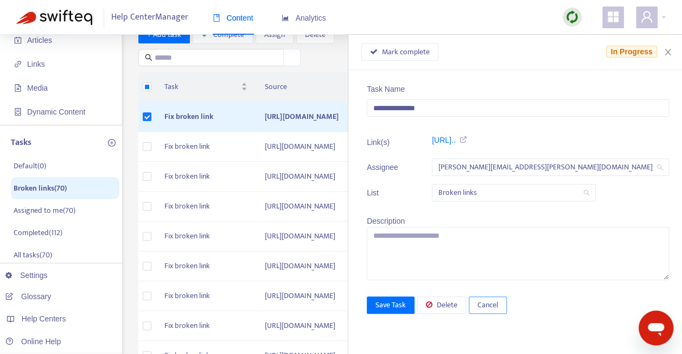
click at [498, 306] on span "Cancel" at bounding box center [488, 305] width 21 height 12
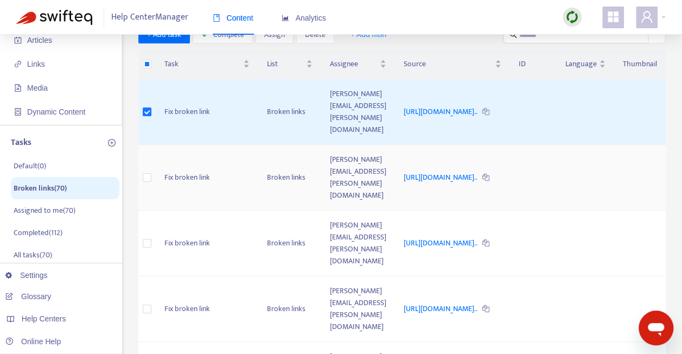
click at [475, 173] on td "https://admin-support-resolver.zendesk.com/hc/en-ca/articles/358..." at bounding box center [452, 178] width 115 height 66
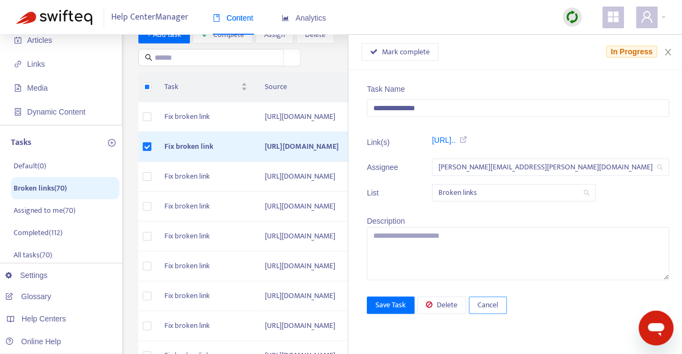
click at [498, 300] on span "Cancel" at bounding box center [488, 305] width 21 height 12
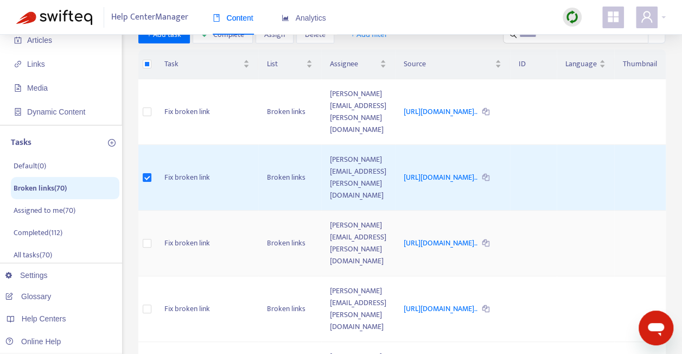
click at [510, 226] on td "https://resolversandbox.knowledgeowl.com/help/inferred-permissio..." at bounding box center [452, 244] width 115 height 66
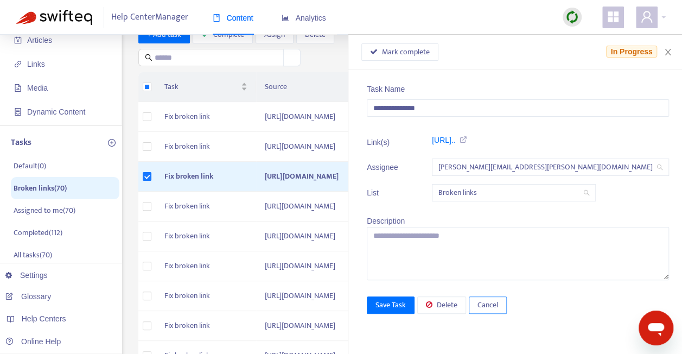
click at [498, 305] on span "Cancel" at bounding box center [488, 305] width 21 height 12
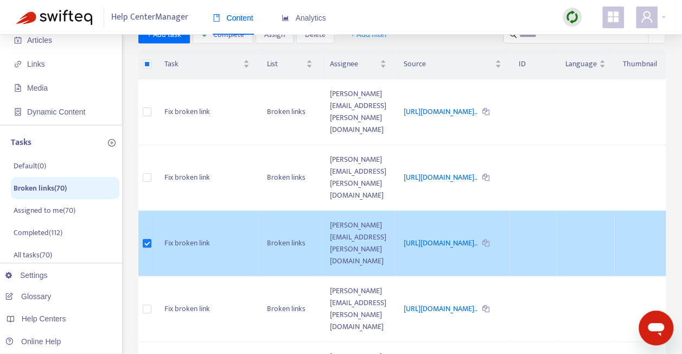
click at [153, 211] on td at bounding box center [146, 244] width 17 height 66
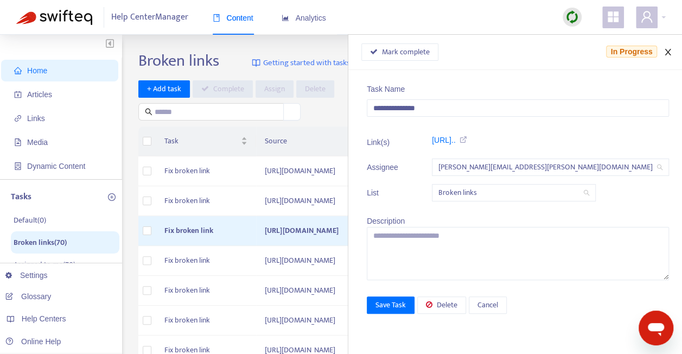
click at [666, 51] on icon "close" at bounding box center [668, 52] width 9 height 9
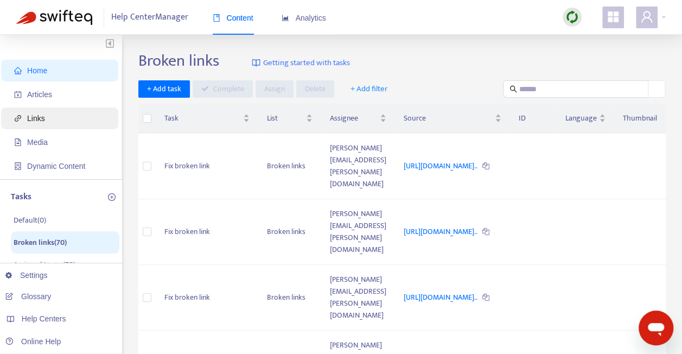
click at [77, 122] on span "Links" at bounding box center [62, 118] width 96 height 22
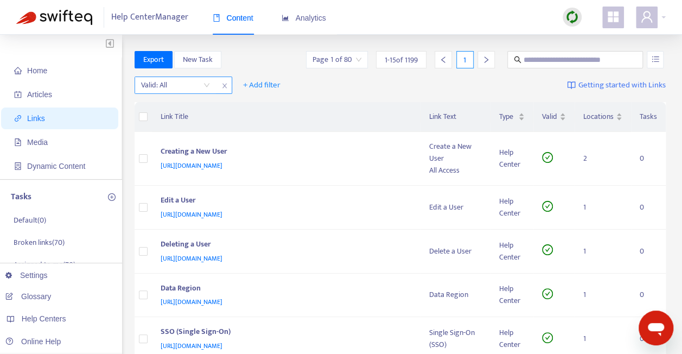
click at [211, 87] on div "Valid: All" at bounding box center [175, 85] width 81 height 16
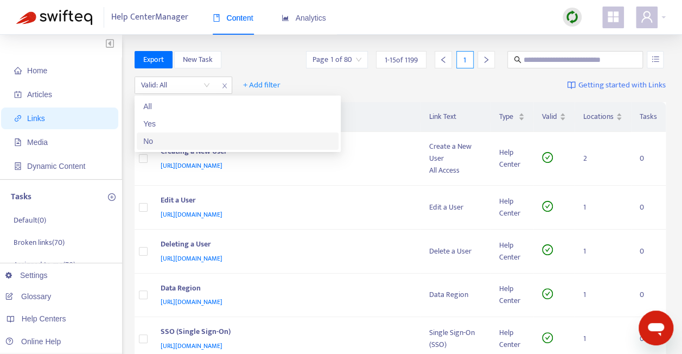
click at [182, 145] on div "No" at bounding box center [237, 141] width 189 height 12
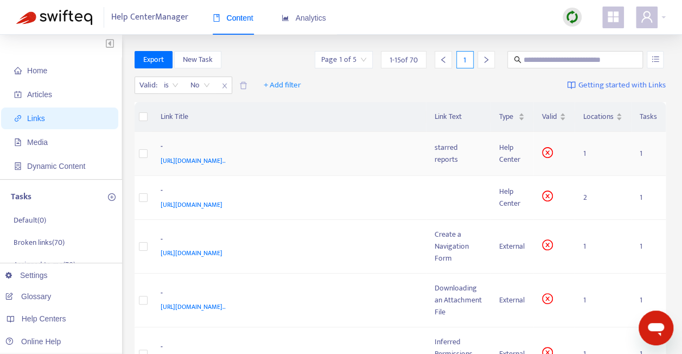
click at [426, 152] on td "starred reports" at bounding box center [458, 154] width 65 height 44
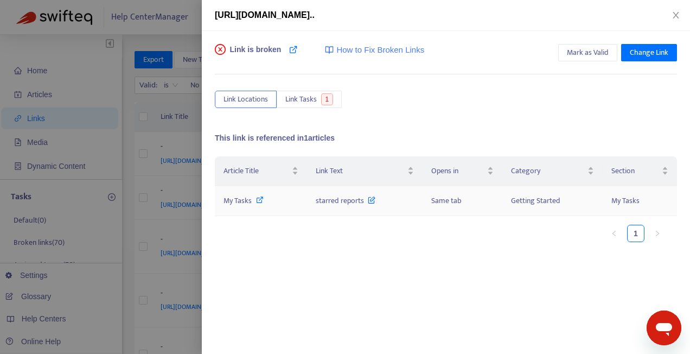
click at [256, 198] on icon at bounding box center [260, 200] width 8 height 8
click at [650, 51] on span "Change Link" at bounding box center [649, 53] width 39 height 12
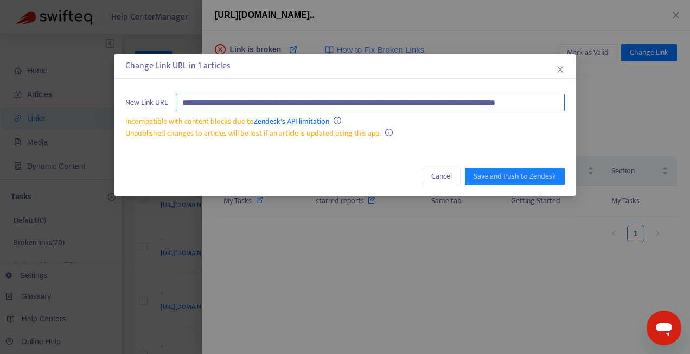
paste input "text"
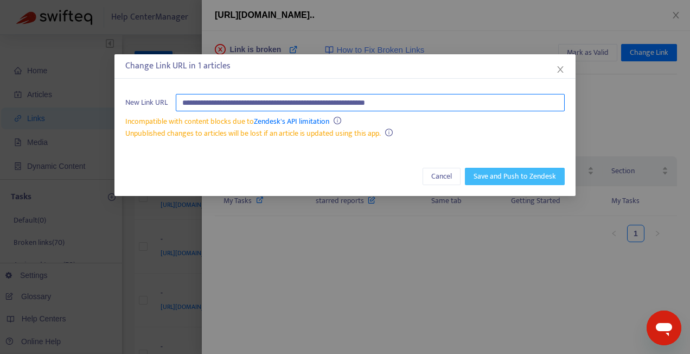
type input "**********"
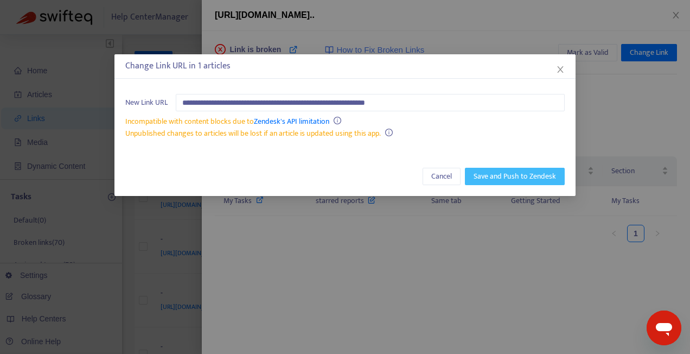
click at [518, 178] on span "Save and Push to Zendesk" at bounding box center [515, 176] width 82 height 12
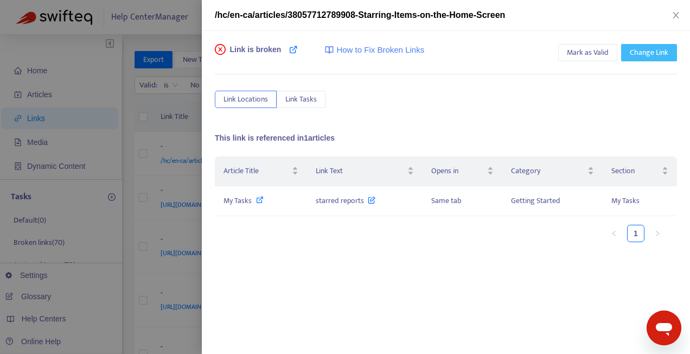
click at [640, 51] on span "Change Link" at bounding box center [649, 53] width 39 height 12
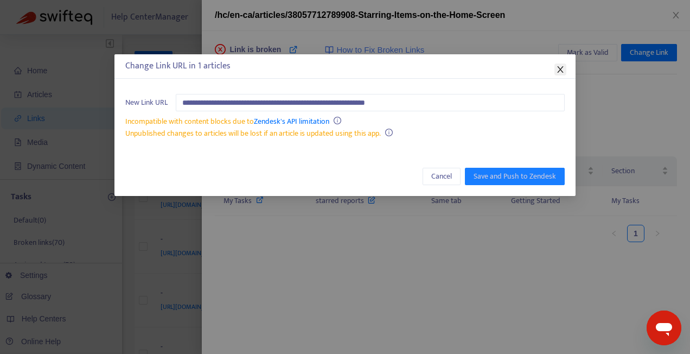
click at [561, 75] on button "Close" at bounding box center [561, 69] width 12 height 12
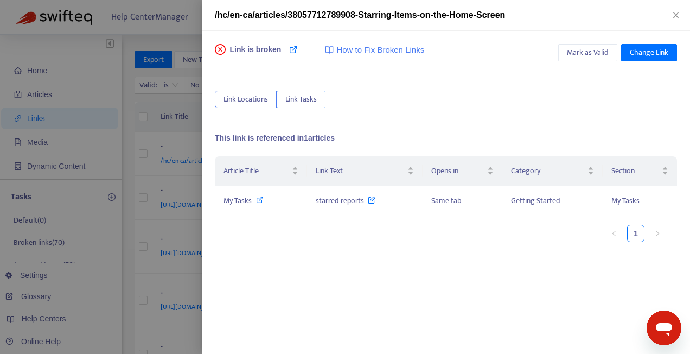
click at [300, 102] on span "Link Tasks" at bounding box center [300, 99] width 31 height 12
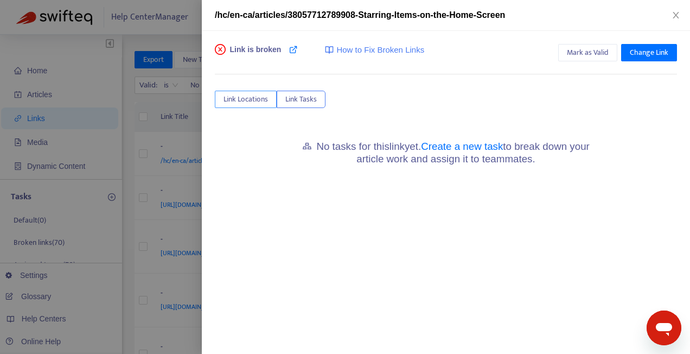
click at [222, 99] on button "Link Locations" at bounding box center [246, 99] width 62 height 17
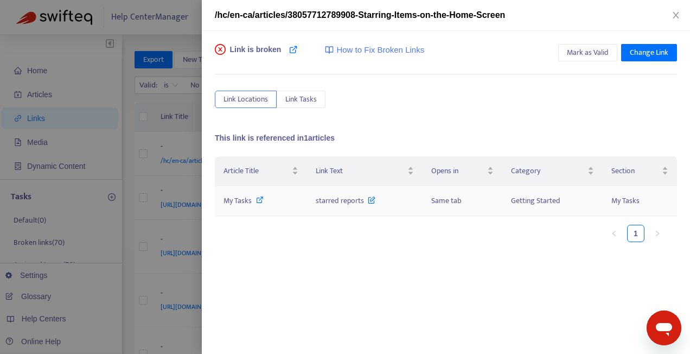
click at [242, 200] on span "My Tasks" at bounding box center [238, 200] width 28 height 12
